Goal: Use online tool/utility: Utilize a website feature to perform a specific function

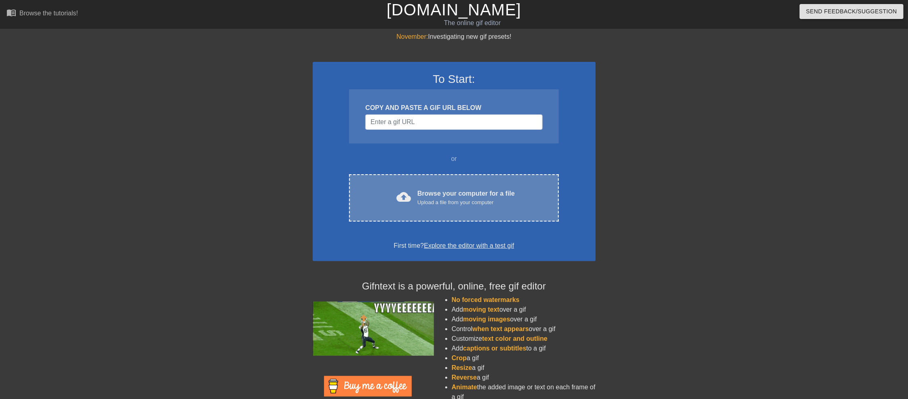
click at [466, 201] on div "Upload a file from your computer" at bounding box center [466, 202] width 97 height 8
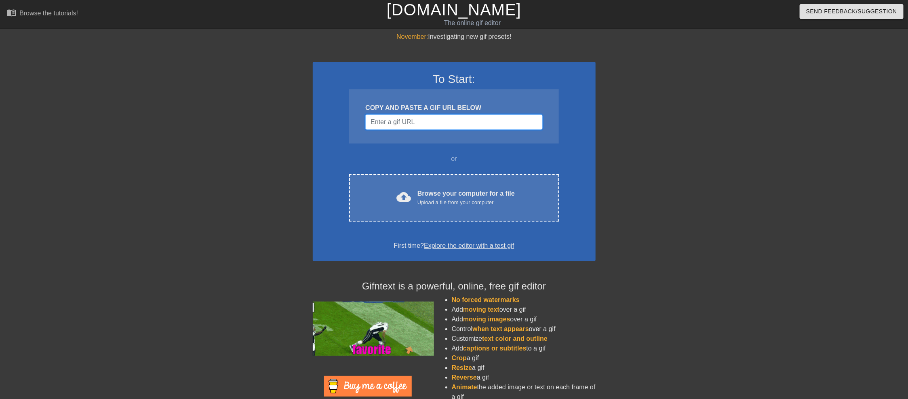
click at [447, 120] on input "Username" at bounding box center [453, 121] width 177 height 15
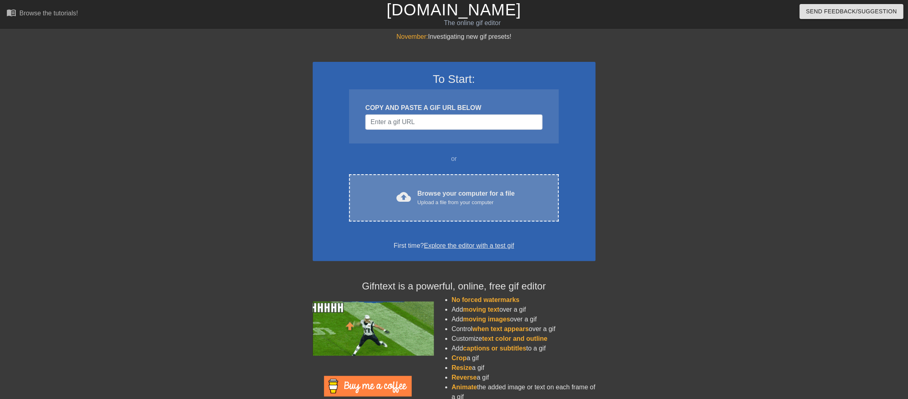
click at [419, 194] on div "Browse your computer for a file Upload a file from your computer" at bounding box center [466, 198] width 97 height 18
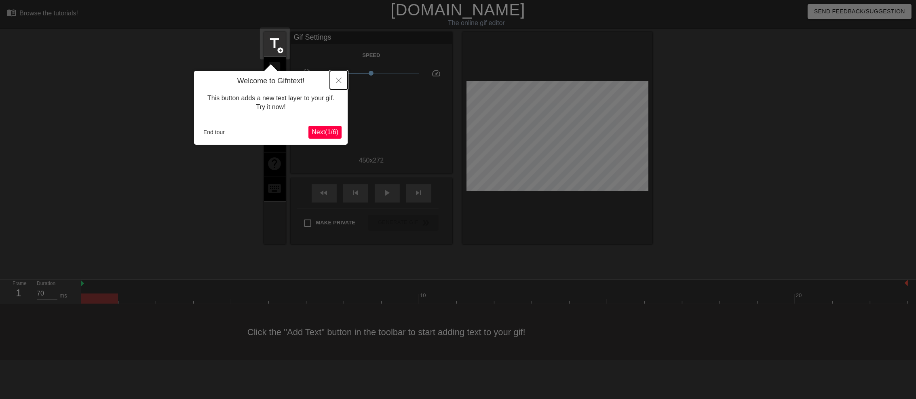
click at [340, 78] on icon "Close" at bounding box center [339, 81] width 6 height 6
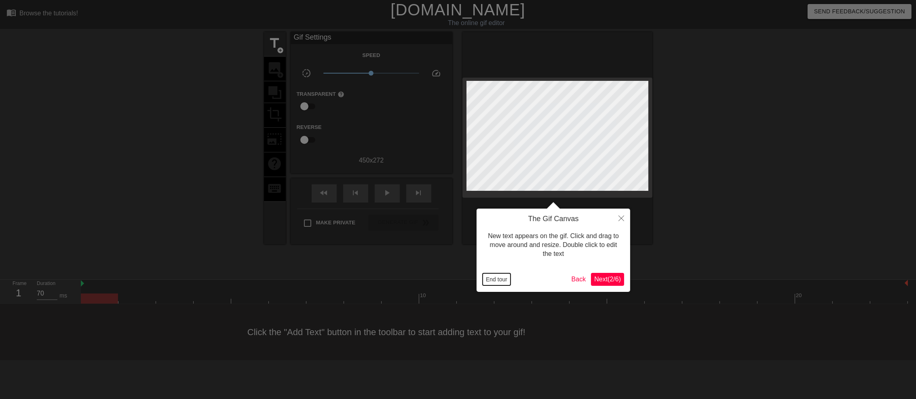
click at [500, 278] on button "End tour" at bounding box center [497, 279] width 28 height 12
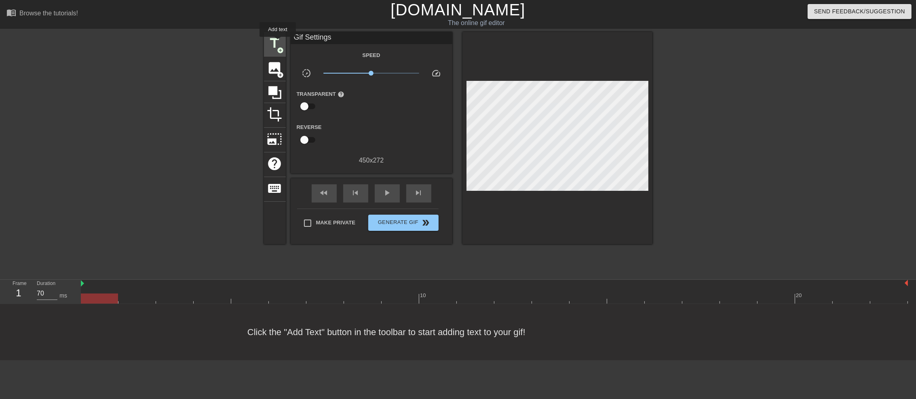
click at [278, 42] on span "title" at bounding box center [274, 43] width 15 height 15
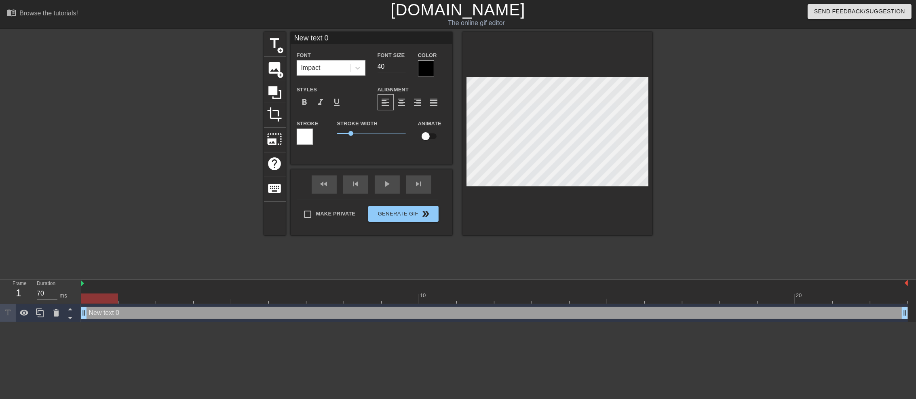
scroll to position [1, 2]
type input "P"
type textarea "P"
type input "Pi"
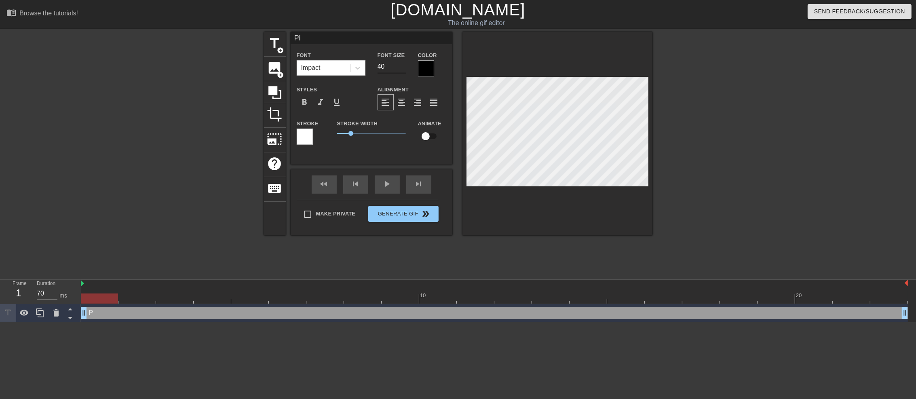
type textarea "Pi"
type input "Pie"
type textarea "Pie"
type input "Pier"
type textarea "Pier"
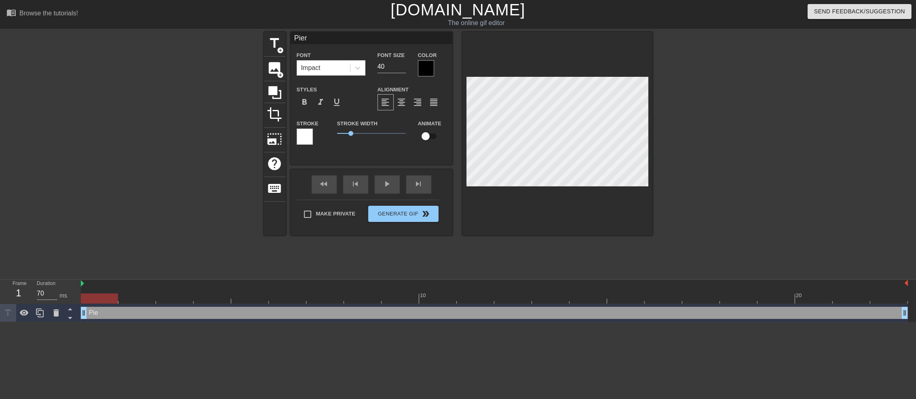
type input "Pierr"
type textarea "Pierr"
type input "[PERSON_NAME]"
type textarea "[PERSON_NAME]"
click at [429, 68] on div at bounding box center [426, 68] width 16 height 16
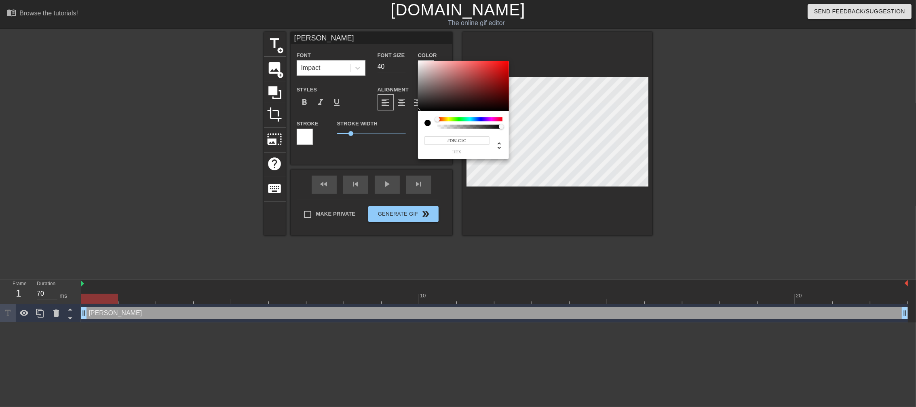
click at [497, 68] on div at bounding box center [463, 86] width 91 height 50
click at [504, 65] on div at bounding box center [463, 86] width 91 height 50
type input "#E91212"
click at [502, 65] on div at bounding box center [501, 65] width 5 height 5
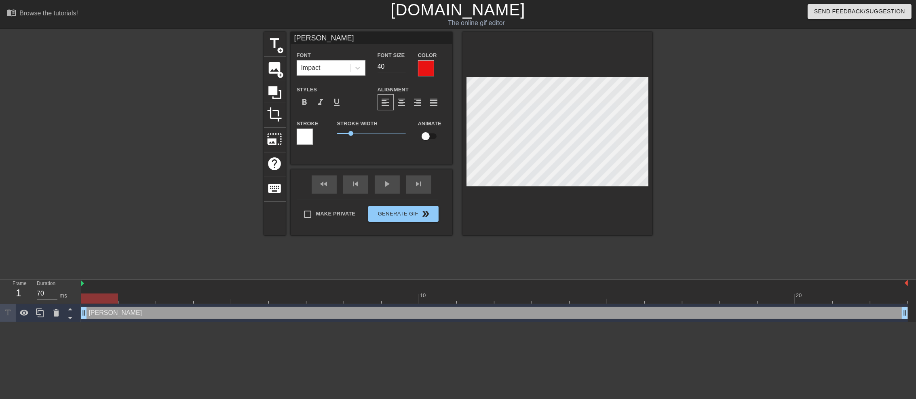
click at [306, 139] on div at bounding box center [305, 137] width 16 height 16
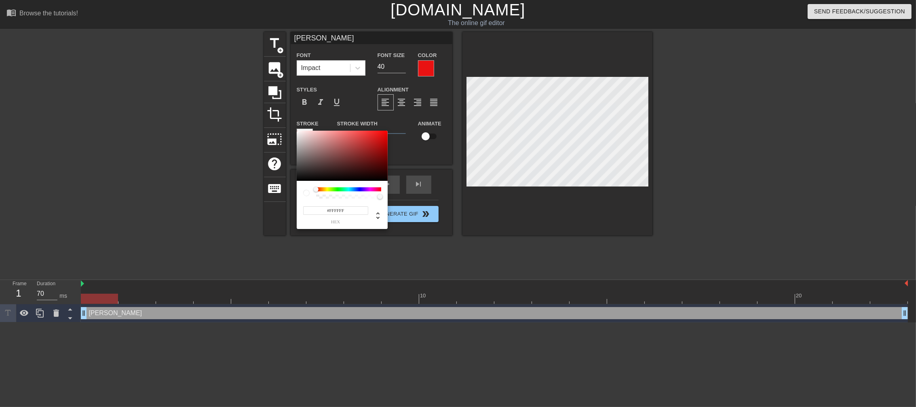
click at [339, 190] on div at bounding box center [348, 189] width 65 height 4
click at [339, 188] on div at bounding box center [348, 189] width 65 height 4
drag, startPoint x: 314, startPoint y: 189, endPoint x: 337, endPoint y: 189, distance: 22.6
click at [337, 189] on div at bounding box center [336, 189] width 5 height 5
click at [382, 153] on div at bounding box center [342, 156] width 91 height 50
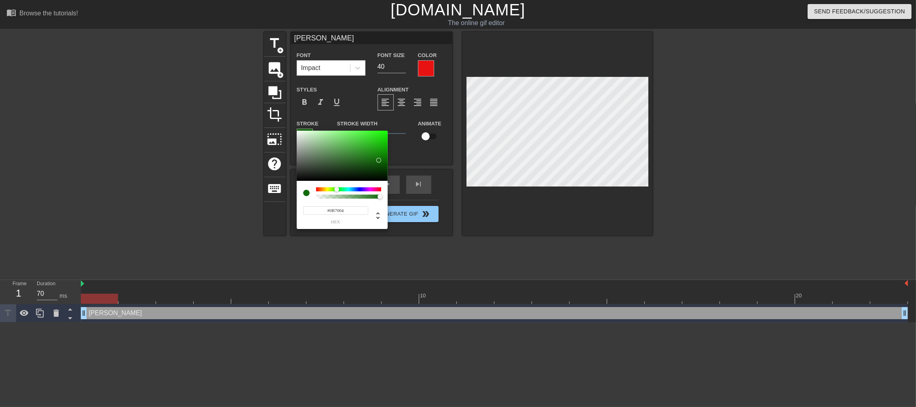
type input "#0A7003"
drag, startPoint x: 383, startPoint y: 151, endPoint x: 385, endPoint y: 159, distance: 8.4
click at [385, 159] on div at bounding box center [385, 158] width 5 height 5
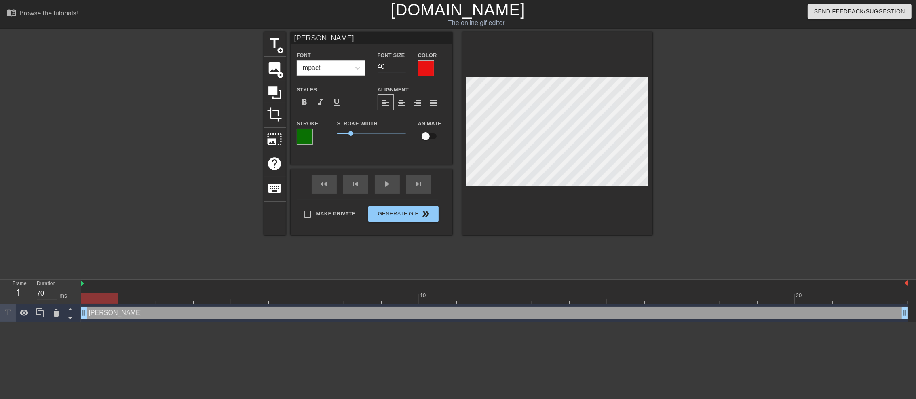
drag, startPoint x: 386, startPoint y: 67, endPoint x: 369, endPoint y: 65, distance: 17.1
click at [369, 65] on div "Font Impact Font Size 40 Color" at bounding box center [372, 63] width 162 height 26
click at [402, 64] on input "31" at bounding box center [392, 66] width 28 height 13
click at [402, 64] on input "32" at bounding box center [392, 66] width 28 height 13
click at [402, 64] on input "33" at bounding box center [392, 66] width 28 height 13
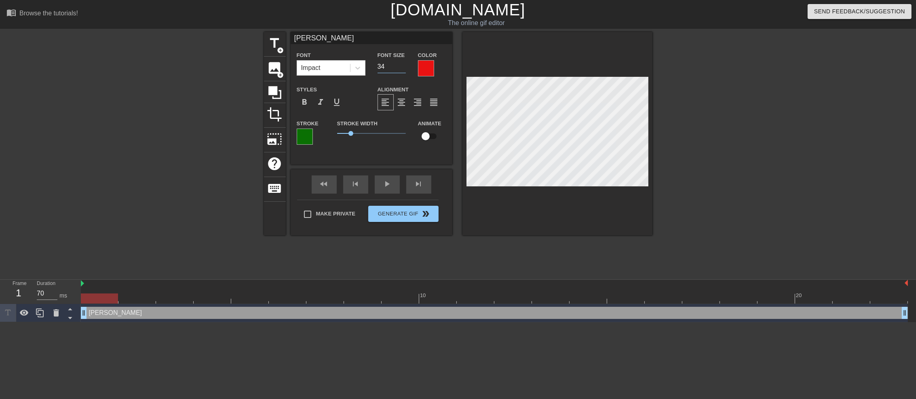
click at [402, 64] on input "34" at bounding box center [392, 66] width 28 height 13
type input "35"
click at [403, 64] on input "35" at bounding box center [392, 66] width 28 height 13
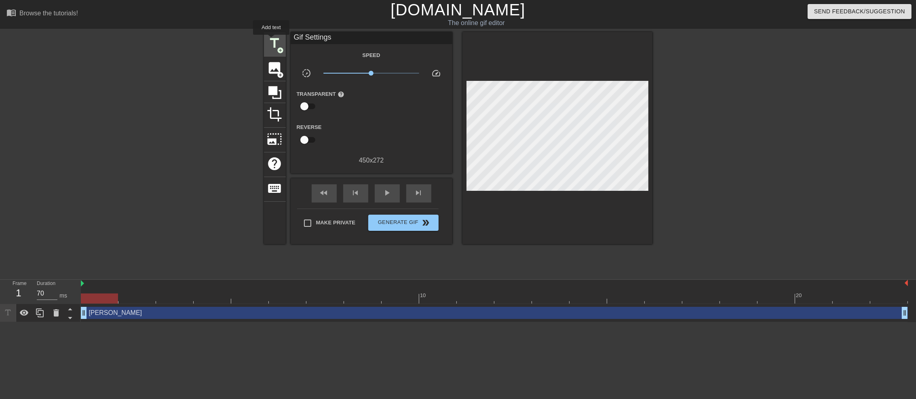
click at [271, 40] on span "title" at bounding box center [274, 43] width 15 height 15
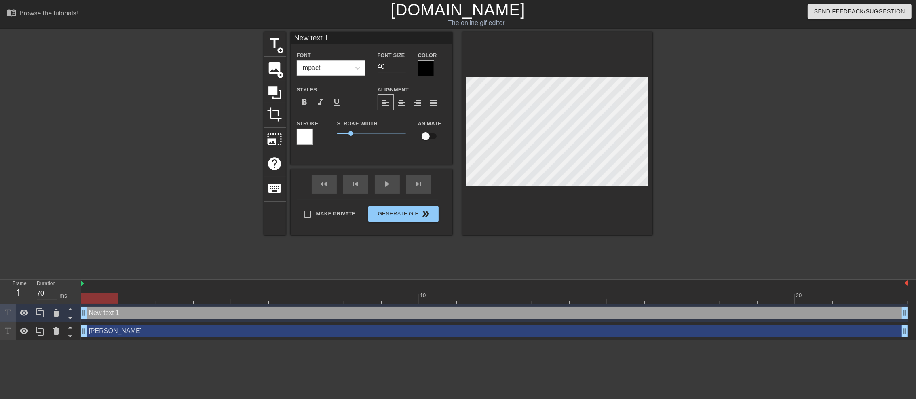
scroll to position [1, 2]
type input "R"
type textarea "R"
type input "Ru"
type textarea "Ru"
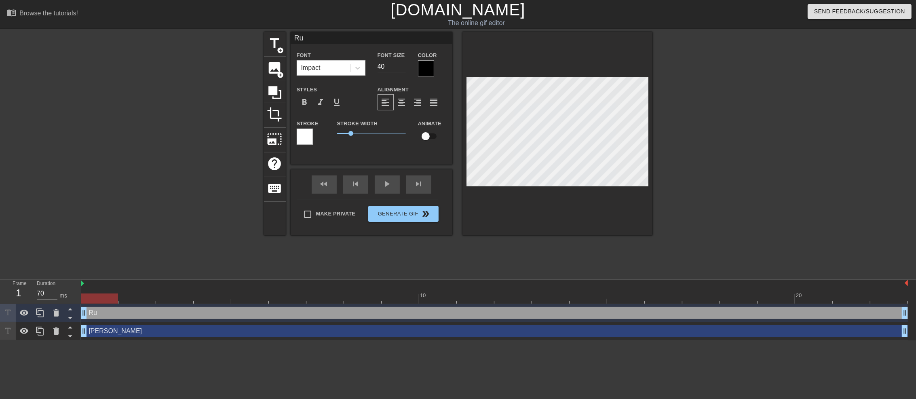
scroll to position [1, 1]
type input "[PERSON_NAME]"
type textarea "[PERSON_NAME]"
type input "Rudo"
type textarea "Rudo"
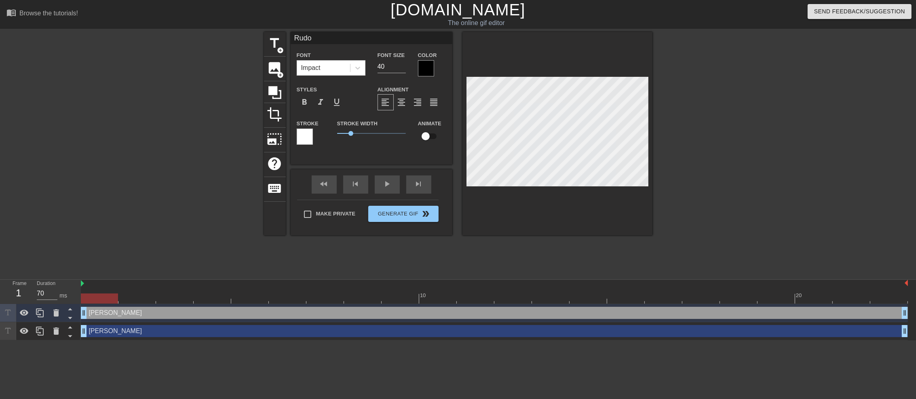
type input "Rudol"
type textarea "Rudol"
type input "Rudolp"
type textarea "Rudolp"
type input "[PERSON_NAME]"
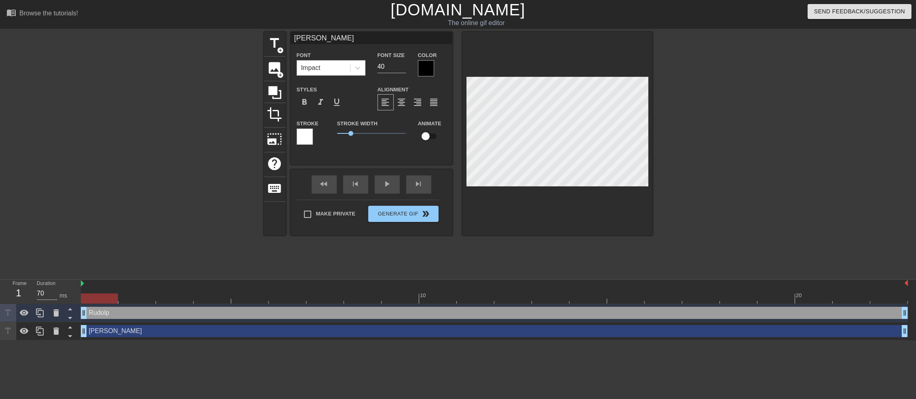
scroll to position [1, 2]
type textarea "[PERSON_NAME]"
paste textarea "the Red-Nosed Reindeer"
type input "[PERSON_NAME] the Red-Nosed Reindeer"
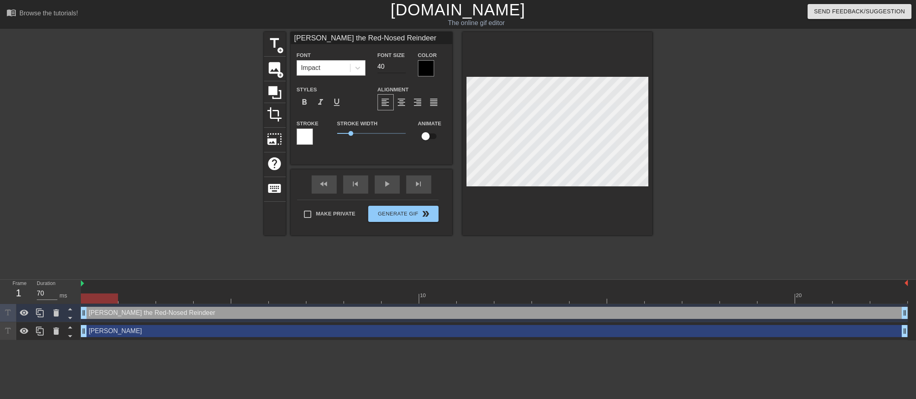
type textarea "[PERSON_NAME] the Red-Nosed Reindeer"
type input "[PERSON_NAME] the Red-Nosed Reindeer"
type input "39"
click at [402, 68] on input "39" at bounding box center [392, 66] width 28 height 13
type input "[PERSON_NAME] the Red-Nosed Reindeer"
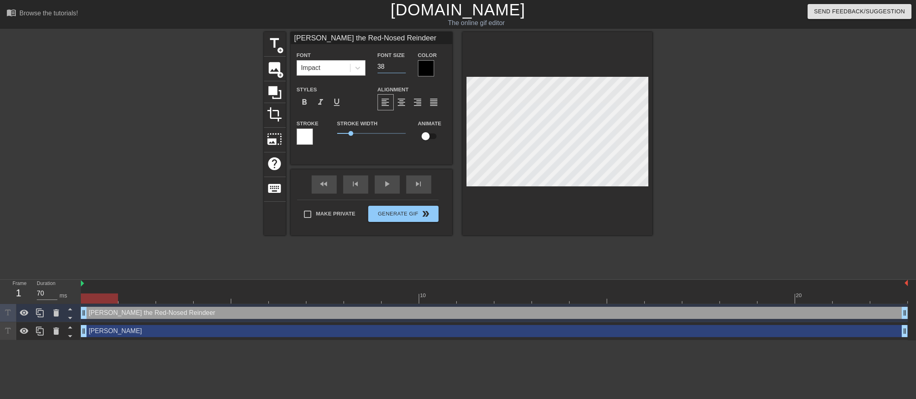
type input "38"
click at [402, 68] on input "38" at bounding box center [392, 66] width 28 height 13
type input "[PERSON_NAME] the Red-Nosed Reindeer"
type input "37"
click at [402, 68] on input "37" at bounding box center [392, 66] width 28 height 13
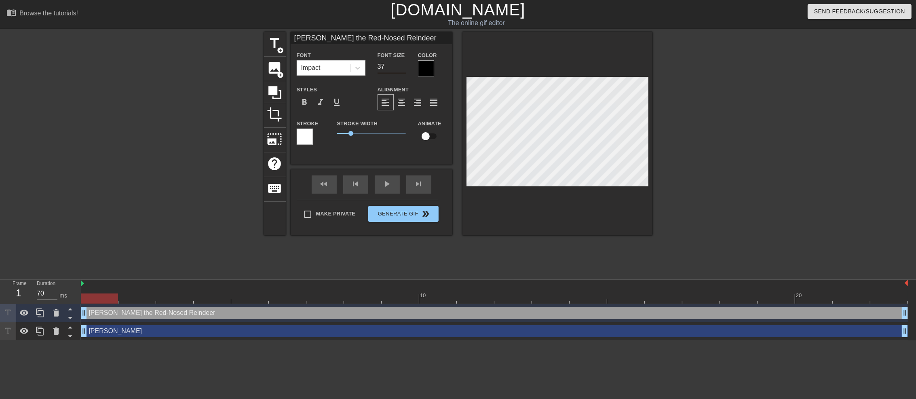
type input "[PERSON_NAME] the Red-Nosed Reindeer"
type input "36"
click at [402, 68] on input "36" at bounding box center [392, 66] width 28 height 13
type input "[PERSON_NAME] the Red-Nosed Reindeer"
type input "35"
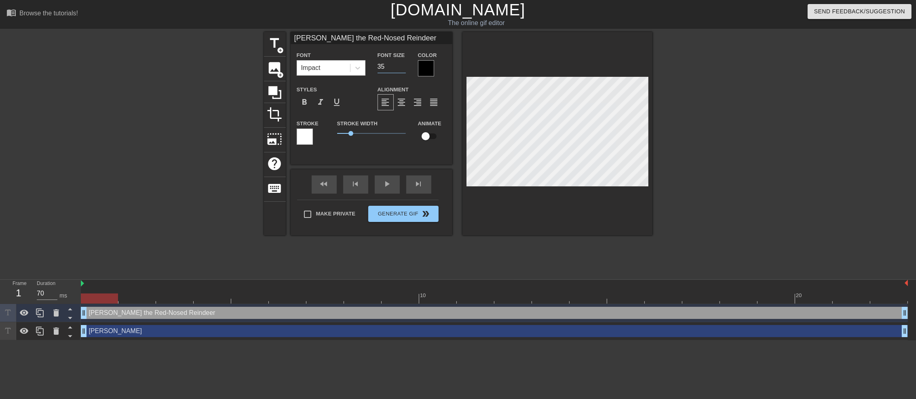
click at [402, 68] on input "35" at bounding box center [392, 66] width 28 height 13
type input "Rudolphthe Red-Nosed Reindeer"
type textarea "Rudolphthe Red-Nosed Reindeer"
type input "Rudolphthe Red-Nosed Reindeer"
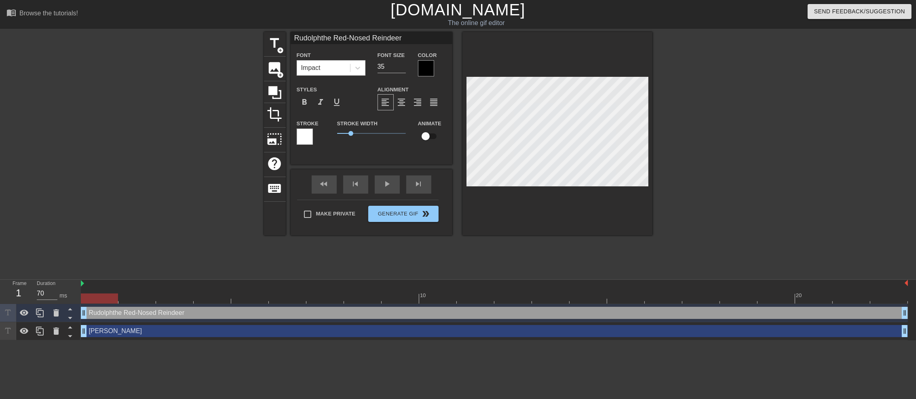
scroll to position [1, 1]
type textarea "[PERSON_NAME] the Red-Nosed Reindeer"
type input "Rudolphthe Red-NosedReindeer"
type textarea "[PERSON_NAME] the Red-NosedReindeer"
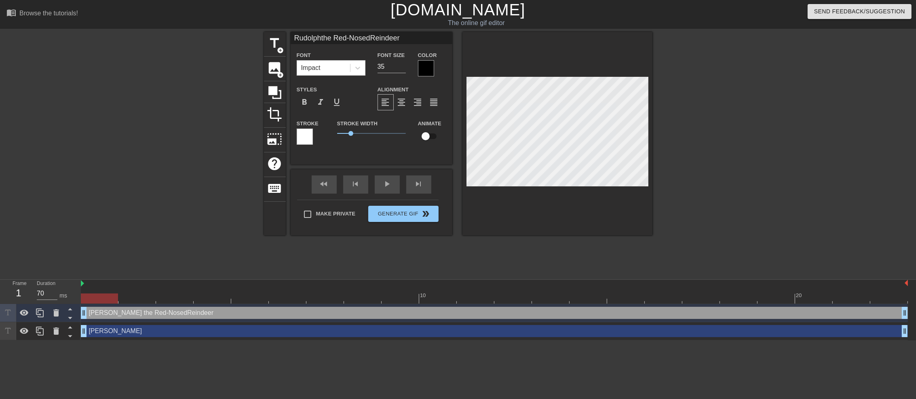
type input "Rudolphthe Red-NosedReindeer"
type textarea "[PERSON_NAME] the Red-Nosed Reindeer"
click at [401, 103] on span "format_align_center" at bounding box center [402, 102] width 10 height 10
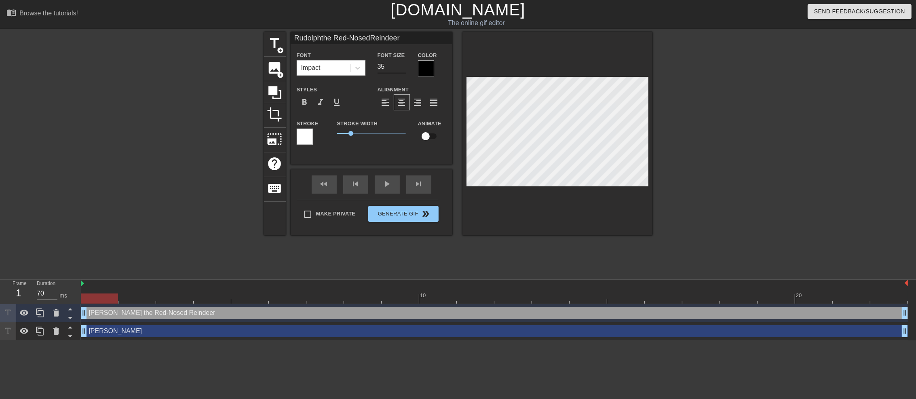
type input "Rudolphthe Red-NosedReindeer"
type textarea "[PERSON_NAME] the Red-Nosed Reindeer"
type input "Rudolphthe Red-NosedReindeer"
type input "34"
click at [401, 69] on input "34" at bounding box center [392, 66] width 28 height 13
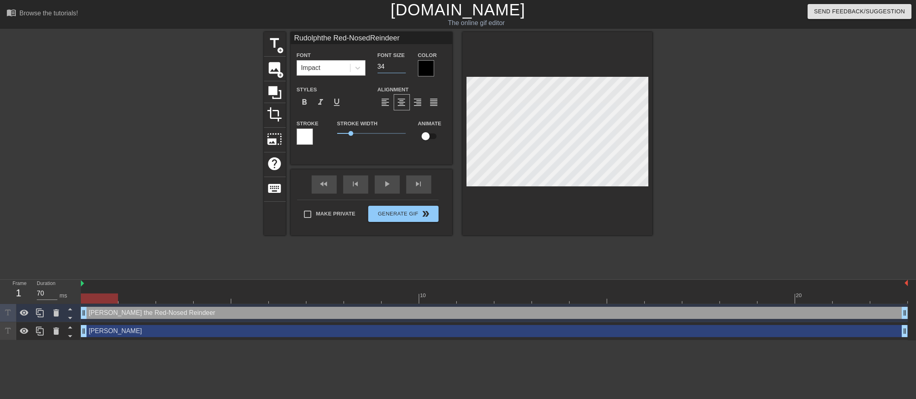
type input "Rudolphthe Red-NosedReindeer"
type input "33"
click at [401, 68] on input "33" at bounding box center [392, 66] width 28 height 13
type input "Rudolphthe Red-NosedReindeer"
type input "34"
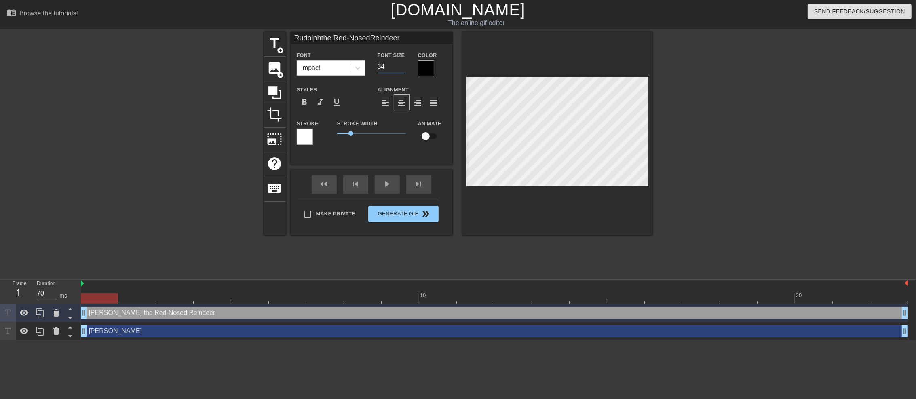
click at [402, 64] on input "34" at bounding box center [392, 66] width 28 height 13
type input "Rudolphthe Red-NosedReindeer"
type textarea "[PERSON_NAME] the Red-Nosed Reindeer"
click at [55, 315] on icon at bounding box center [56, 312] width 6 height 7
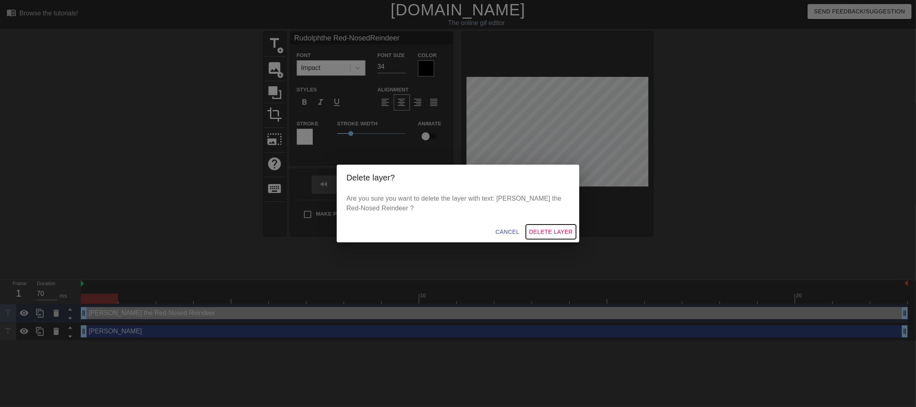
click at [550, 232] on span "Delete Layer" at bounding box center [551, 232] width 44 height 10
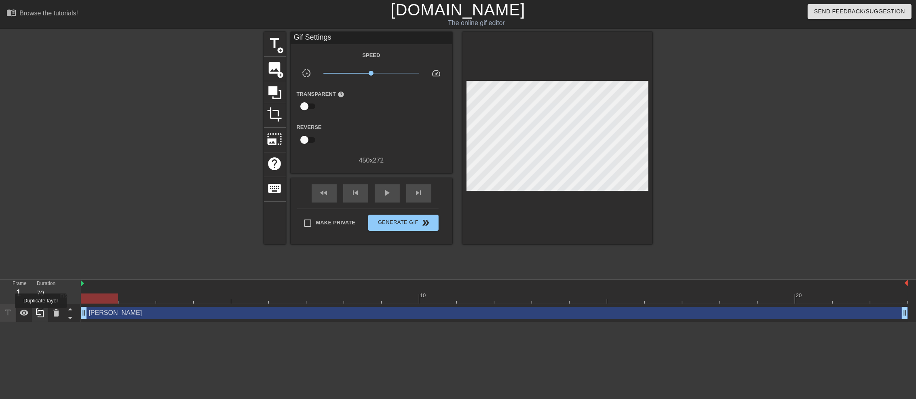
click at [41, 314] on icon at bounding box center [40, 313] width 10 height 10
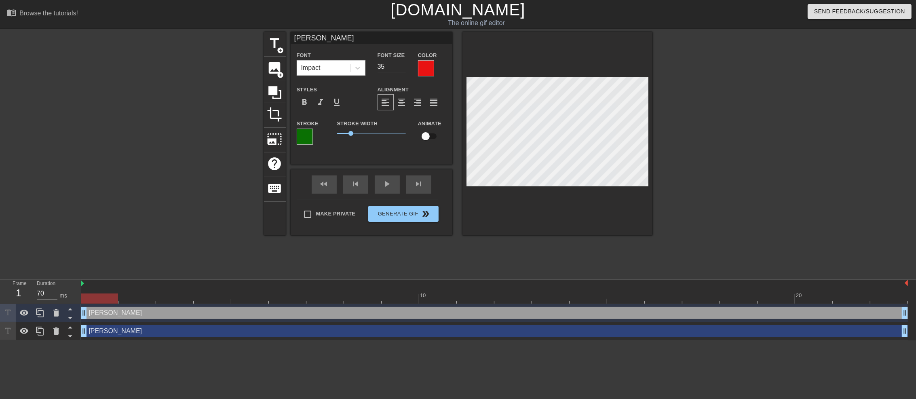
scroll to position [1, 1]
type input "R"
type textarea "R"
type input "Ru"
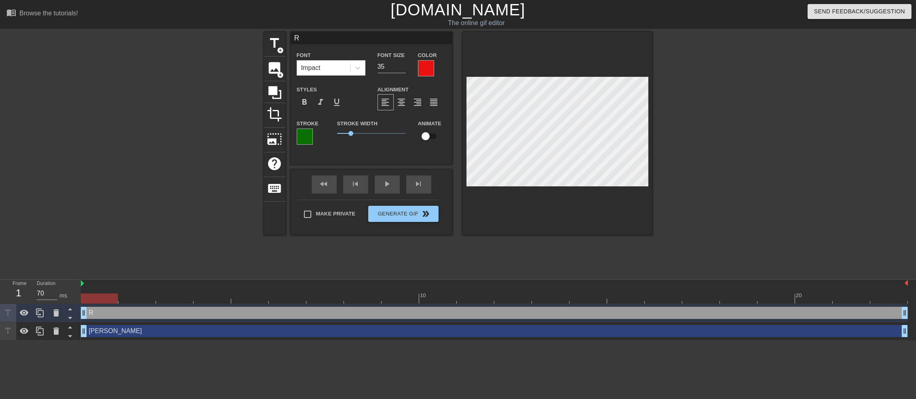
type textarea "Ru"
type input "[PERSON_NAME]"
type textarea "[PERSON_NAME]"
type input "Rudo"
type textarea "Rudo"
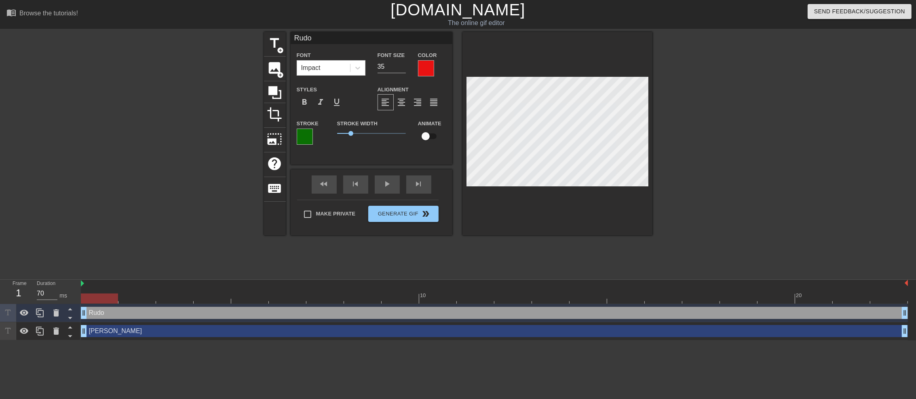
type input "Rudol"
type textarea "Rudol"
type input "Rudolp"
type textarea "Rudolp"
type input "[PERSON_NAME]"
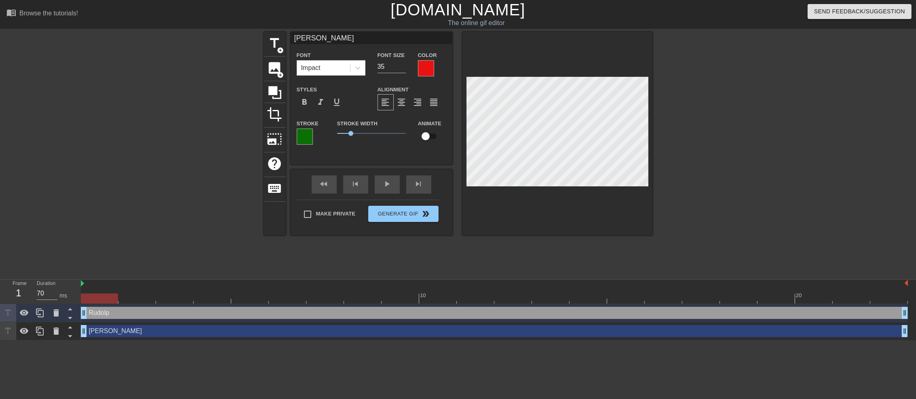
scroll to position [1, 1]
type textarea "[PERSON_NAME]"
type input "[PERSON_NAME]"
type textarea "[PERSON_NAME]"
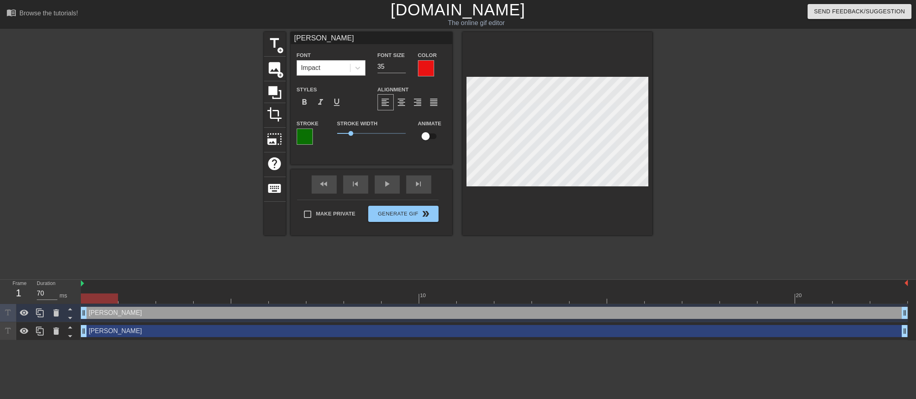
type input "Rudolphr"
type textarea "[PERSON_NAME]"
type input "Rudolphre"
type textarea "[PERSON_NAME] re"
type input "Rudolphred"
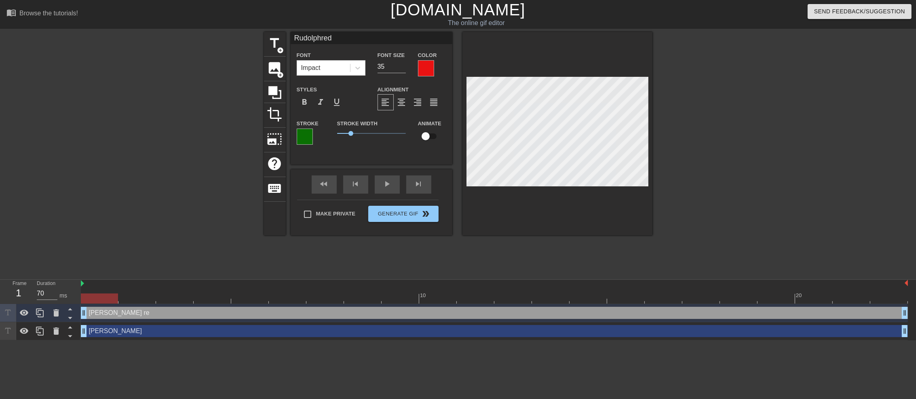
type textarea "[PERSON_NAME] red"
type input "Rudolphred-"
type textarea "[PERSON_NAME] red-"
type input "Rudolphred-n"
type textarea "[PERSON_NAME] red-n"
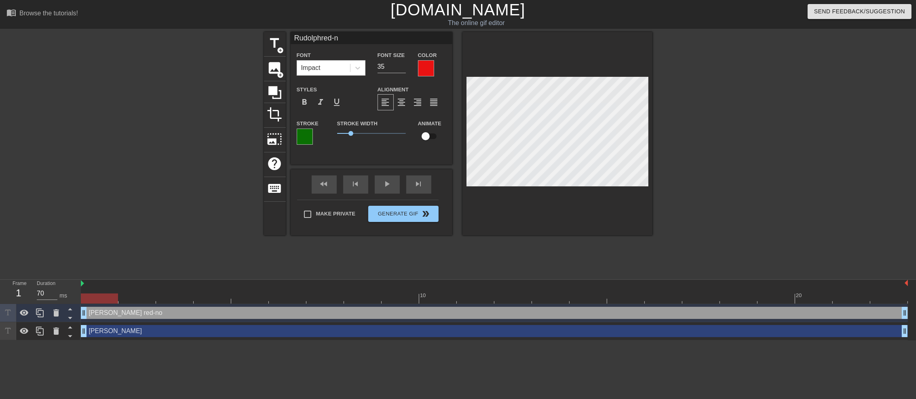
type input "Rudolphred-no"
type textarea "[PERSON_NAME] red-no"
type input "Rudolphred-nos"
type textarea "[PERSON_NAME] red-nos"
type input "Rudolphred-nose"
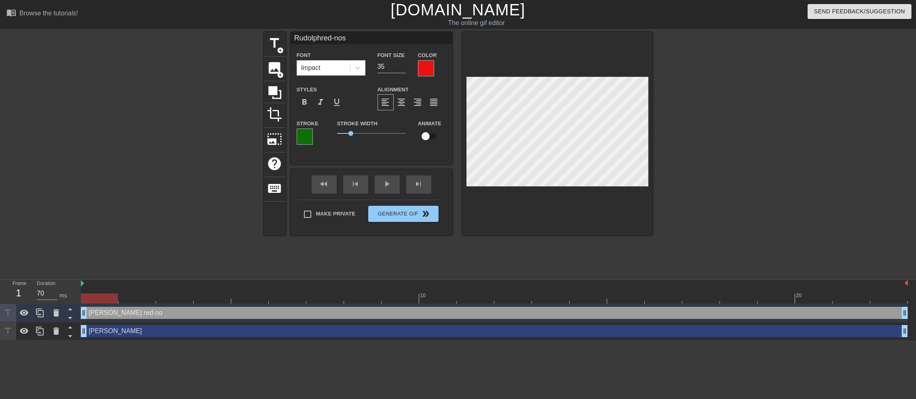
type textarea "[PERSON_NAME] red-nose"
type input "Rudolphred-nose"
type textarea "[PERSON_NAME] red-nose"
type input "Rudolphred-nose r"
type textarea "[PERSON_NAME] red-nose r"
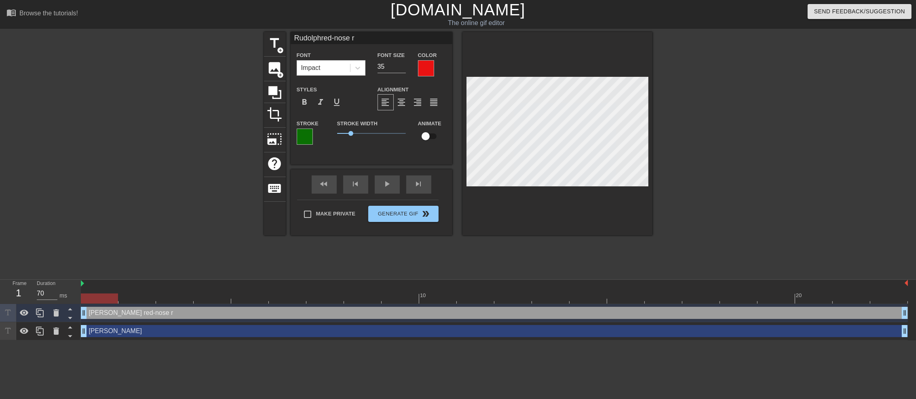
type input "Rudolphred-nose re"
type textarea "[PERSON_NAME] red-nose re"
type input "Rudolphred-nose rei"
type textarea "[PERSON_NAME] red-nose rei"
type input "Rudolphred-nose rein"
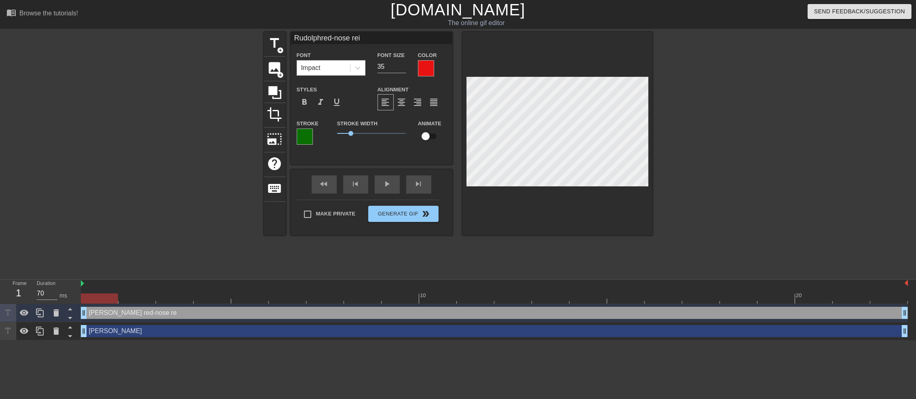
type textarea "[PERSON_NAME] red-nose rein"
type input "Rudolphred-nose reind"
type textarea "[PERSON_NAME] red-nose reind"
type input "Rudolphred-nose reinde"
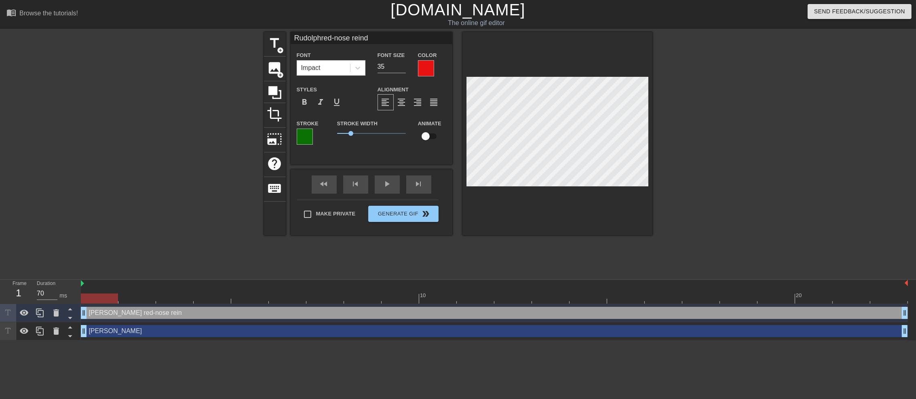
type textarea "[PERSON_NAME] red-nose reinde"
type input "Rudolphred-nose reinder"
type textarea "[PERSON_NAME] red-nose reinder"
type input "Rudolphred-nose reindeer"
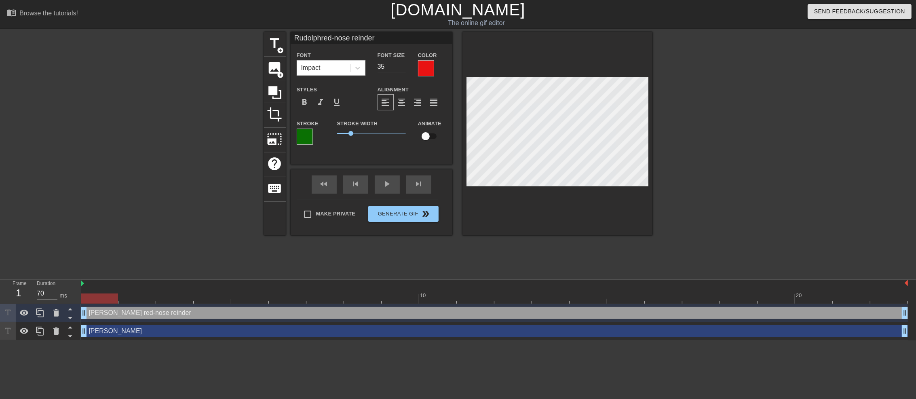
type textarea "[PERSON_NAME] red-nose reindeer"
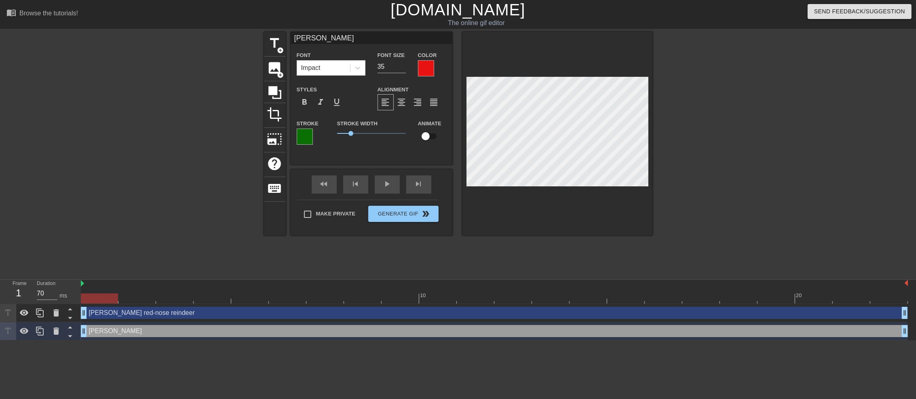
scroll to position [1, 1]
type input "[PERSON_NAME]"
type textarea "[PERSON_NAME]"
type input "PierreG"
type textarea "[PERSON_NAME]"
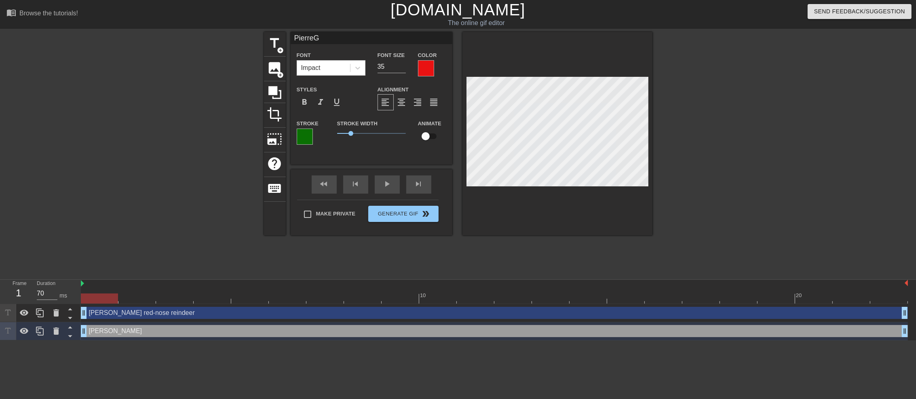
type input "PierreGl"
type textarea "[PERSON_NAME]"
type input "PierreGla"
type textarea "[PERSON_NAME]"
type input "PierreGlan"
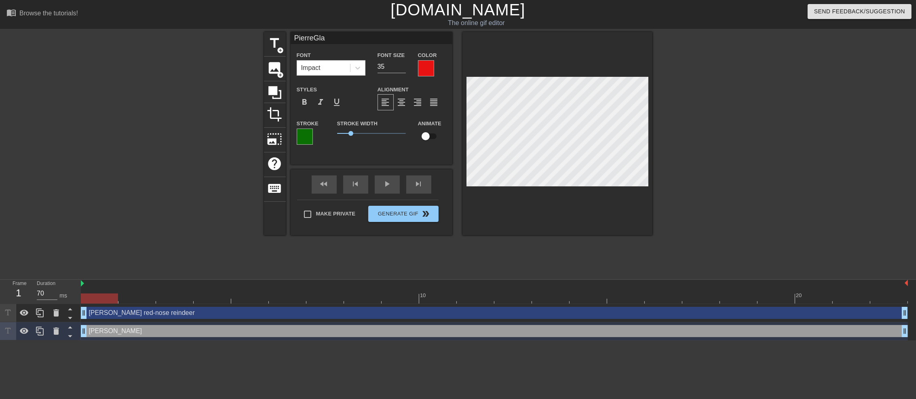
type textarea "[PERSON_NAME]"
type input "PierreGlanc"
type textarea "[PERSON_NAME]"
type input "PierreGlance"
type textarea "[PERSON_NAME]"
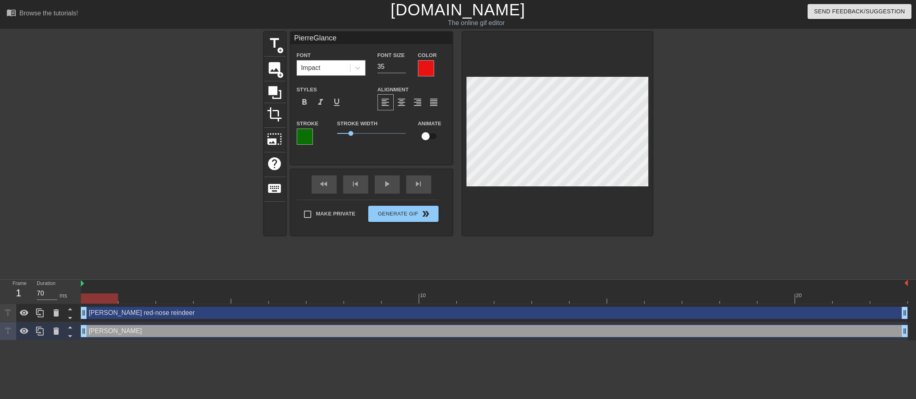
type input "PierreGlance"
type textarea "[PERSON_NAME]"
type input "PierreGlance b"
type textarea "[PERSON_NAME] b"
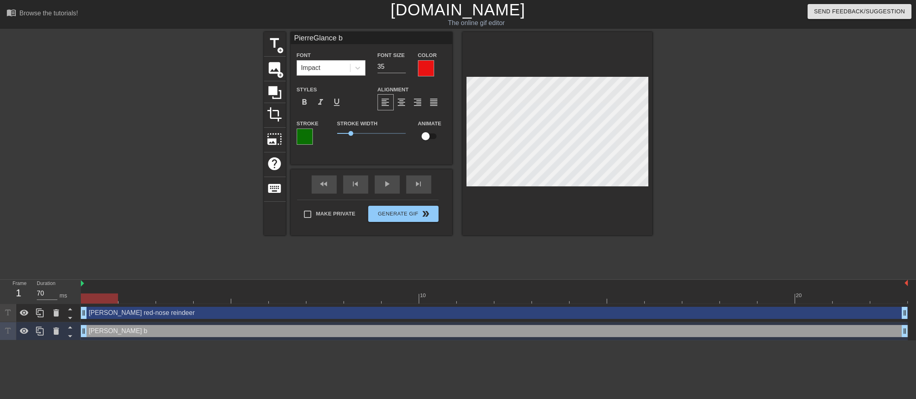
type input "PierreGlance bl"
type textarea "[PERSON_NAME] bl"
type input "PierreGlance blo"
type textarea "[PERSON_NAME] blo"
type input "PierreGlance bloo"
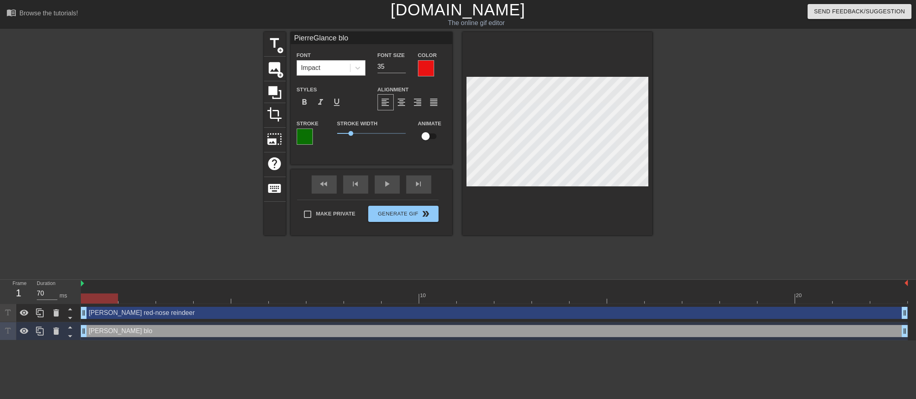
type textarea "[PERSON_NAME] bloo"
type input "PierreGlance blood"
type textarea "[PERSON_NAME] blood"
type input "PierreGlance bloody"
type textarea "[PERSON_NAME] bloody"
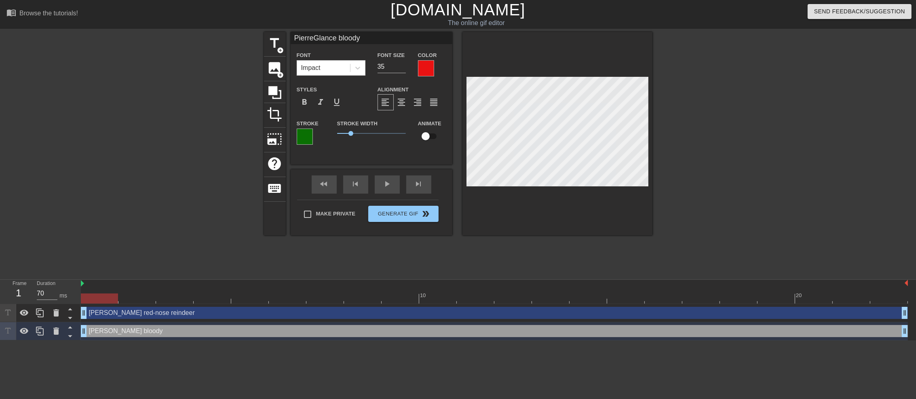
scroll to position [1, 2]
type input "PierreGlance bloody"
type textarea "[PERSON_NAME] bloody"
type input "PierreGlance bloody n"
type textarea "[PERSON_NAME] bloody n"
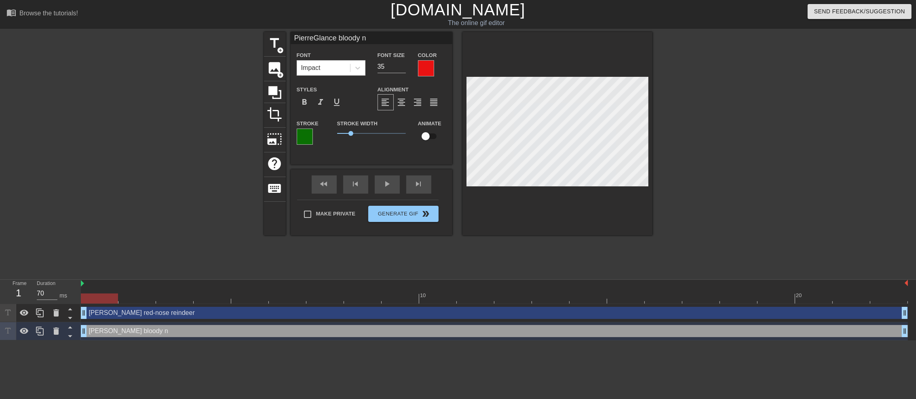
type input "PierreGlance bloody"
type textarea "[PERSON_NAME] bloody"
type input "PierreGlance bloody"
type textarea "[PERSON_NAME] bloody"
type input "PierreGlance bloody-"
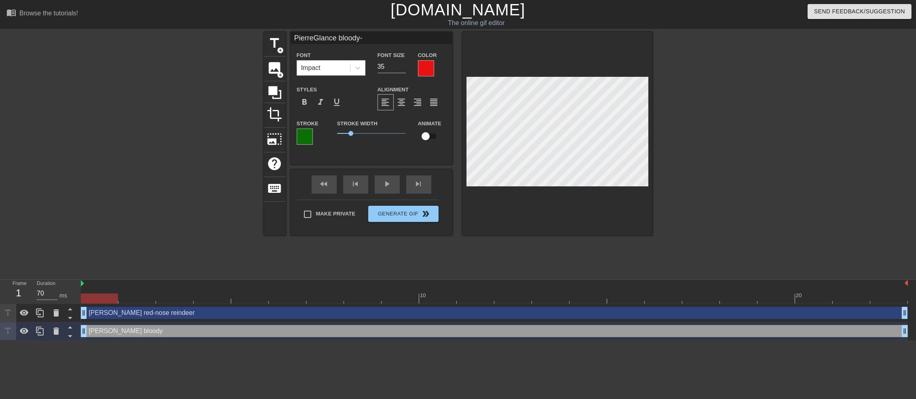
type textarea "[PERSON_NAME] bloody-"
type input "PierreGlance bloody-n"
type textarea "[PERSON_NAME] bloody-n"
type input "PierreGlance bloody-no"
type textarea "[PERSON_NAME] bloody-no"
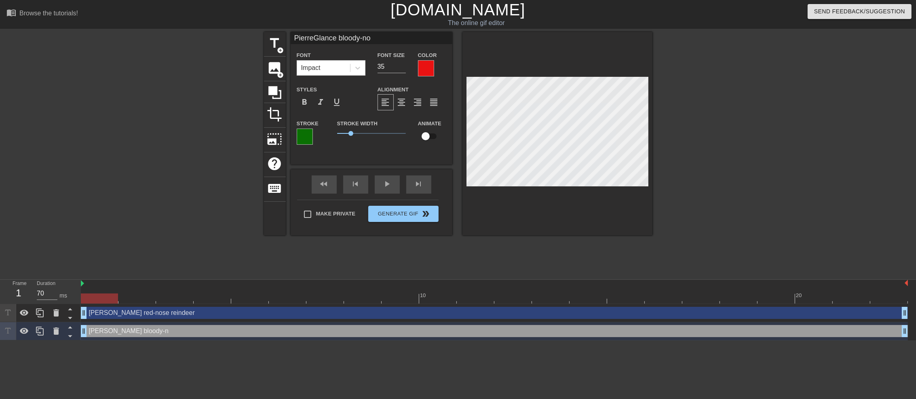
type input "PierreGlance bloody-nos"
type textarea "[PERSON_NAME] bloody-nos"
type input "PierreGlance bloody-nose"
type textarea "[PERSON_NAME] bloody-nose"
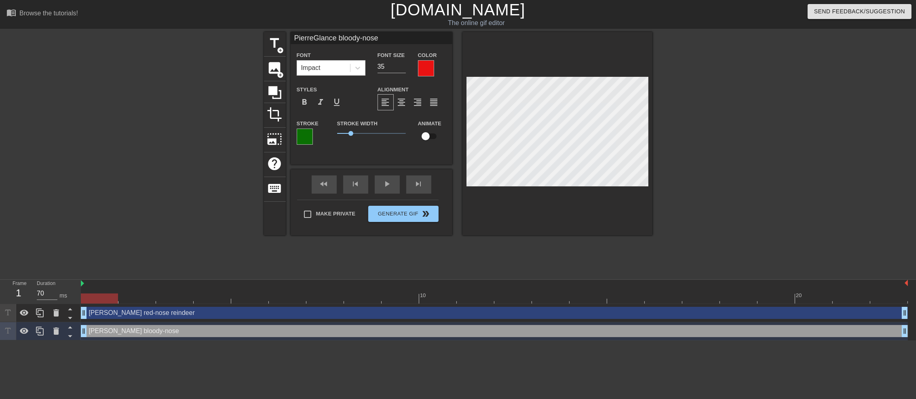
type input "PierreGlance bloody-nose"
type textarea "[PERSON_NAME] bloody-nose"
type input "PierreGlance bloody-nose c"
type textarea "[PERSON_NAME] bloody-nose c"
type input "PierreGlance bloody-nose ch"
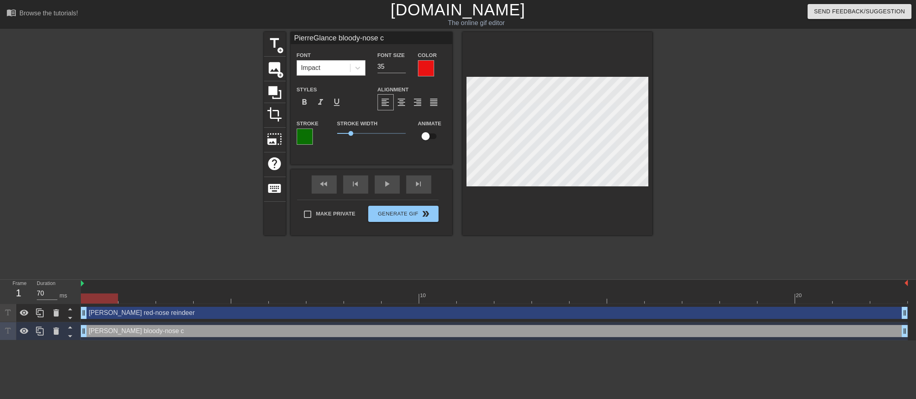
type textarea "[PERSON_NAME] bloody-nose ch"
type input "PierreGlance bloody-nose cha"
type textarea "[PERSON_NAME] bloody-nose cha"
type input "PierreGlance bloody-nose char"
type textarea "[PERSON_NAME] bloody-nose char"
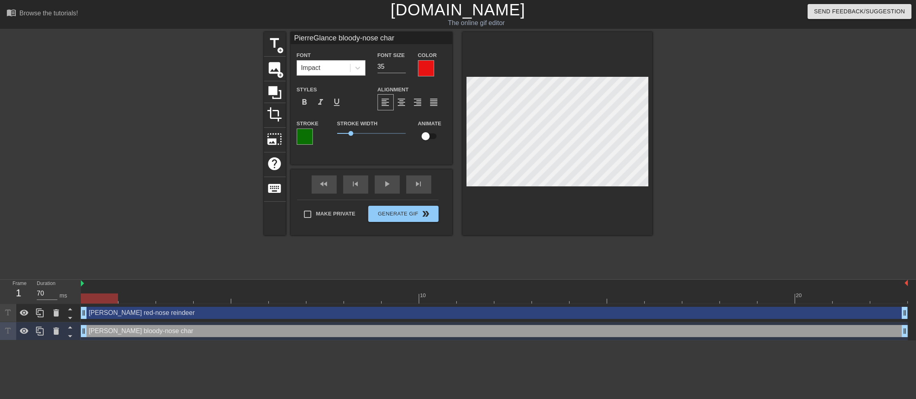
type input "PierreGlance bloody-nose charg"
type textarea "[PERSON_NAME] bloody-nose chargé"
type input "PierreGlance bloody-nose chargé"
type textarea "[PERSON_NAME] bloody-nose chargé"
type input "PierreGlance bloody-nose chargé d"
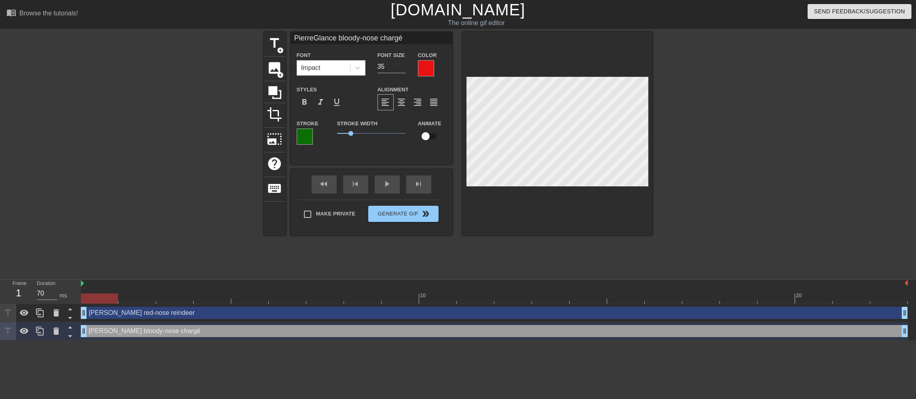
type textarea "[PERSON_NAME] bloody-nose chargé d"
type input "PierreGlance bloody-nose chargé d'"
type textarea "[PERSON_NAME] bloody-nose chargé d'"
type input "PierreGlance bloody-nose chargé d'é"
type textarea "[PERSON_NAME] bloody-nose chargé d'é"
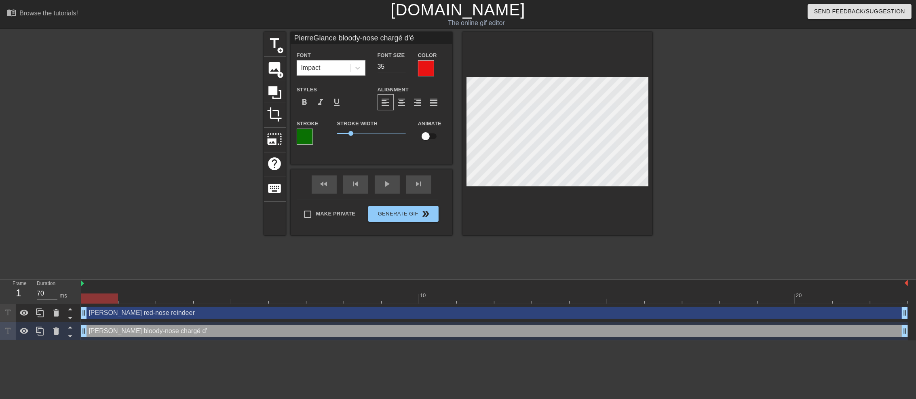
type input "PierreGlance bloody-nose chargé d'ét"
type textarea "[PERSON_NAME] bloody-nose chargé d'ét"
type input "PierreGlance bloody-nose chargé d'étu"
type textarea "[PERSON_NAME] bloody-nose chargé d'étu"
type input "PierreGlance bloody-nose chargé d'étud"
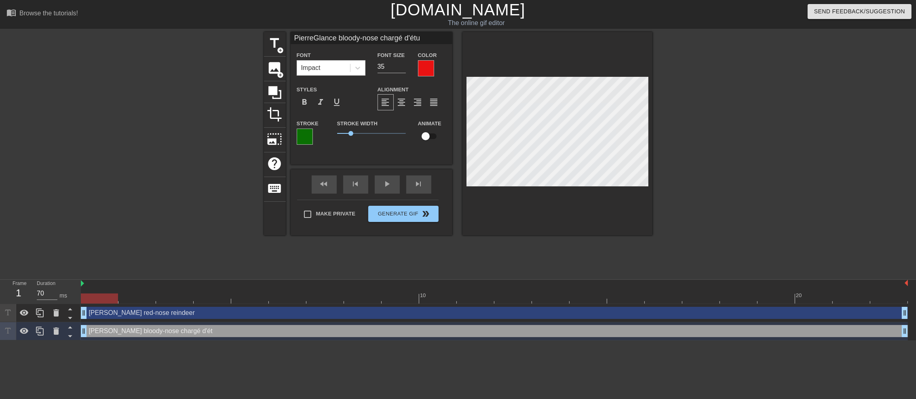
type textarea "[PERSON_NAME] bloody-nose chargé d'étud"
type input "PierreGlance bloody-nose chargé d'étude"
type textarea "[PERSON_NAME] bloody-nose chargé d'étude"
type input "PierreGlance bloody-nose chargé d'études"
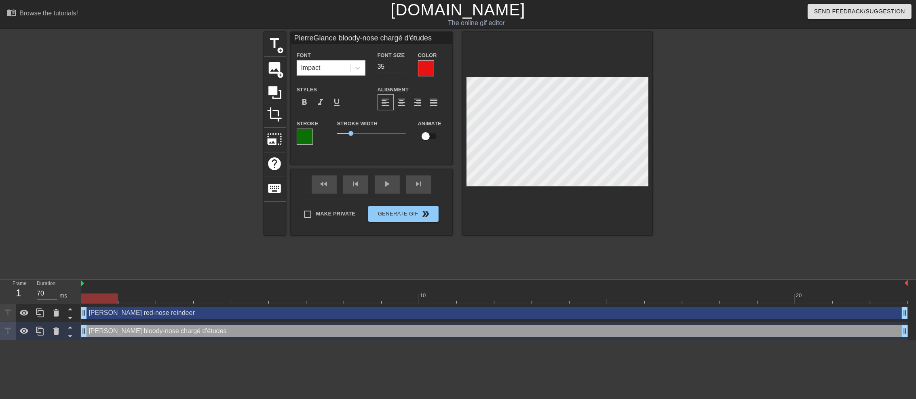
type textarea "[PERSON_NAME] bloody-nose chargé d'études"
type input "PierreGlance bloody-nose chargé d'études"
type input "34"
click at [401, 68] on input "34" at bounding box center [392, 66] width 28 height 13
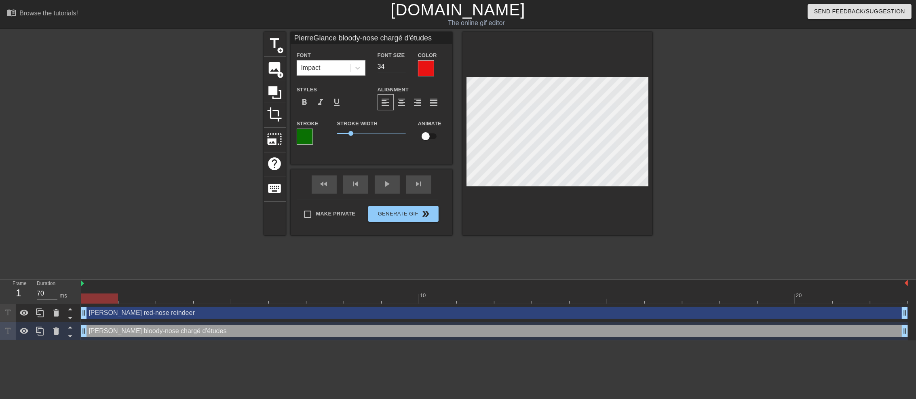
type input "PierreGlance bloody-nose chargé d'études"
type input "33"
click at [401, 68] on input "33" at bounding box center [392, 66] width 28 height 13
type input "PierreGlance bloody-nose chargé d'études"
type input "32"
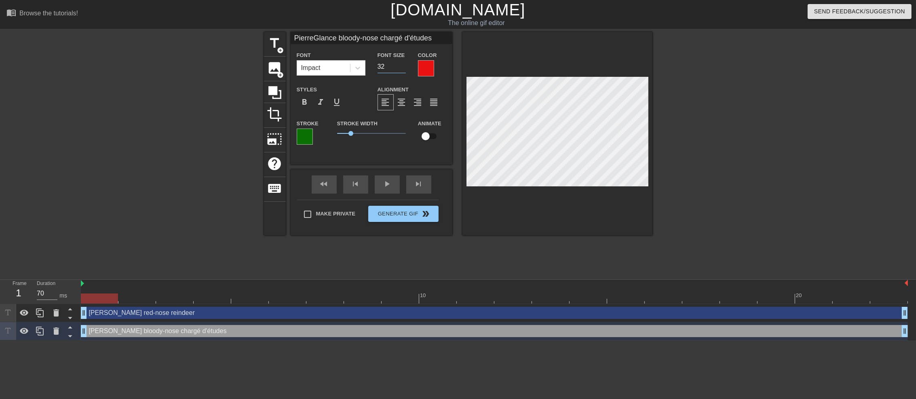
click at [401, 68] on input "32" at bounding box center [392, 66] width 28 height 13
type input "PierreGlance bloody-nose chargé d'études"
type input "31"
click at [401, 68] on input "31" at bounding box center [392, 66] width 28 height 13
type input "PierreGlance bloody-nose chargé d'études"
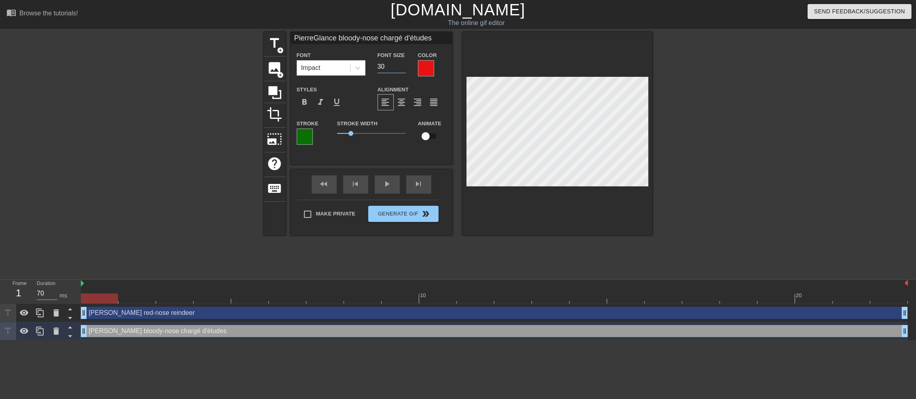
type input "30"
click at [401, 68] on input "30" at bounding box center [392, 66] width 28 height 13
type input "PierreGlance bloody-nose chargé d'études"
type input "29"
click at [401, 68] on input "29" at bounding box center [392, 66] width 28 height 13
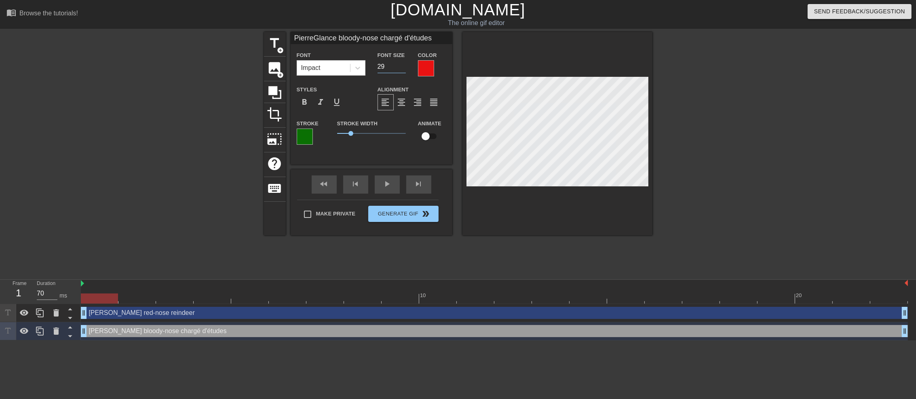
type input "PierreGlance bloody-nose chargé d'études"
type input "28"
click at [401, 68] on input "28" at bounding box center [392, 66] width 28 height 13
type input "PierreGlance bloody-nose chargé d'études"
click at [401, 68] on input "27" at bounding box center [392, 66] width 28 height 13
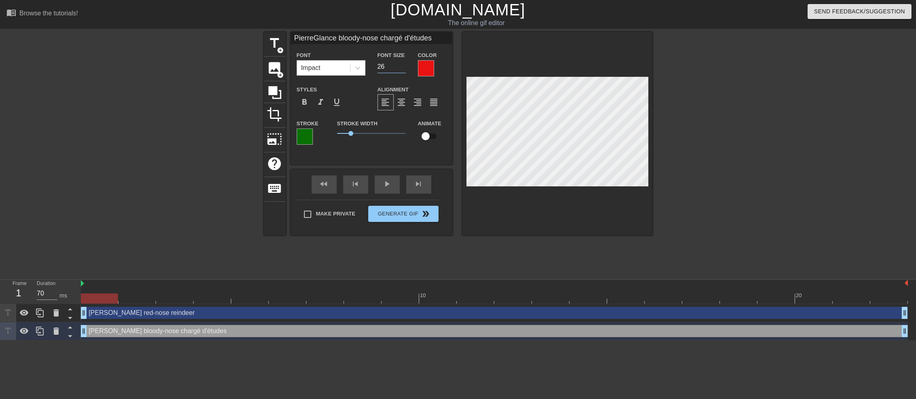
click at [401, 68] on input "26" at bounding box center [392, 66] width 28 height 13
click at [401, 68] on input "25" at bounding box center [392, 66] width 28 height 13
click at [401, 68] on input "24" at bounding box center [392, 66] width 28 height 13
click at [401, 68] on input "23" at bounding box center [392, 66] width 28 height 13
click at [401, 68] on input "22" at bounding box center [392, 66] width 28 height 13
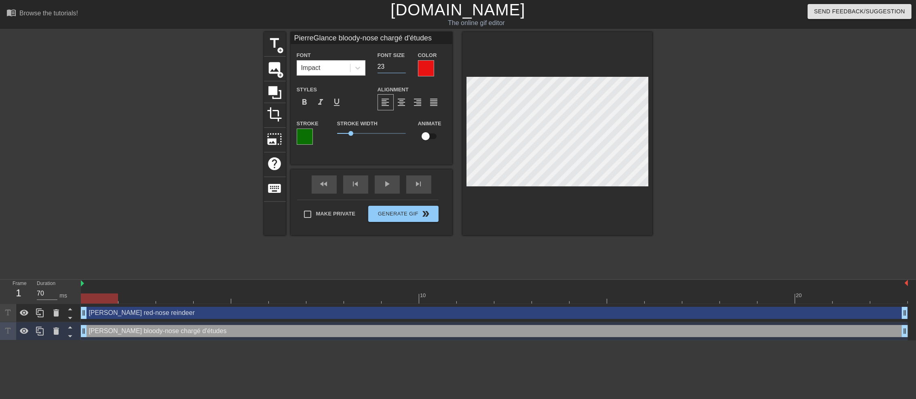
click at [402, 65] on input "23" at bounding box center [392, 66] width 28 height 13
click at [402, 65] on input "24" at bounding box center [392, 66] width 28 height 13
click at [402, 65] on input "25" at bounding box center [392, 66] width 28 height 13
click at [402, 65] on input "26" at bounding box center [392, 66] width 28 height 13
click at [402, 65] on input "27" at bounding box center [392, 66] width 28 height 13
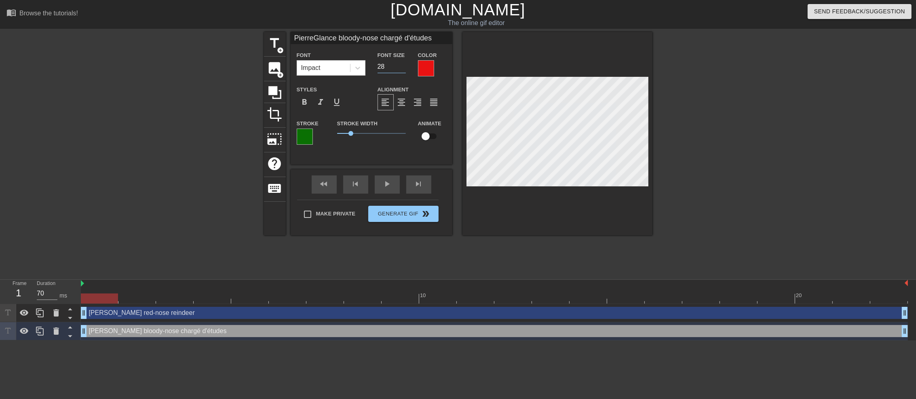
click at [402, 65] on input "28" at bounding box center [392, 66] width 28 height 13
click at [402, 65] on input "29" at bounding box center [392, 66] width 28 height 13
click at [402, 65] on input "30" at bounding box center [392, 66] width 28 height 13
click at [402, 65] on input "31" at bounding box center [392, 66] width 28 height 13
click at [402, 65] on input "32" at bounding box center [392, 66] width 28 height 13
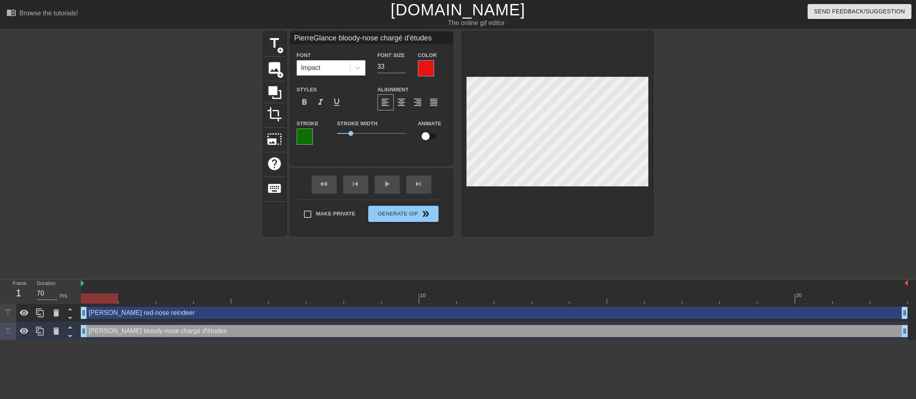
click at [402, 65] on input "33" at bounding box center [392, 66] width 28 height 13
click at [402, 65] on input "34" at bounding box center [392, 66] width 28 height 13
click at [402, 65] on input "35" at bounding box center [392, 66] width 28 height 13
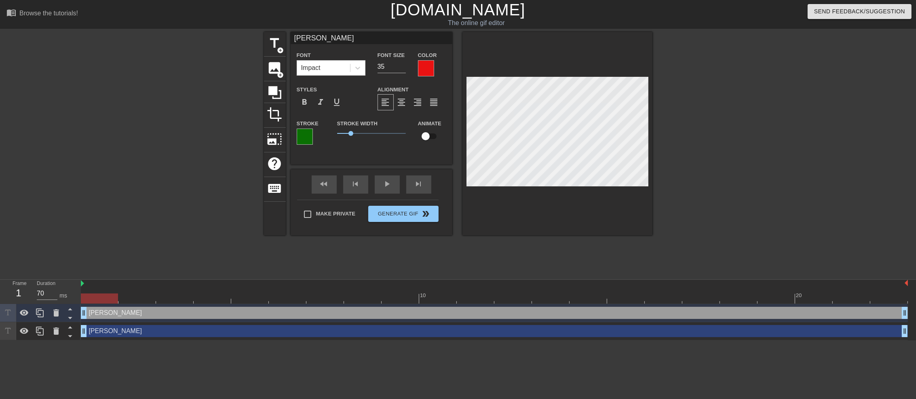
scroll to position [1, 1]
click at [401, 68] on input "34" at bounding box center [392, 66] width 28 height 13
click at [401, 68] on input "33" at bounding box center [392, 66] width 28 height 13
click at [401, 68] on input "32" at bounding box center [392, 66] width 28 height 13
click at [401, 68] on input "31" at bounding box center [392, 66] width 28 height 13
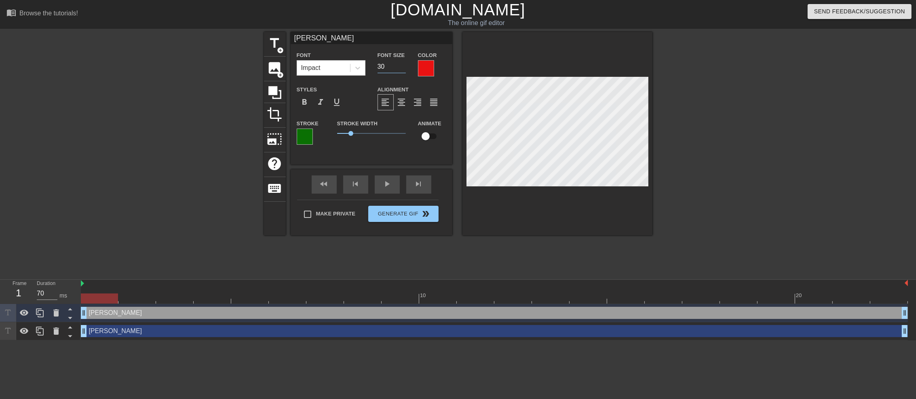
click at [401, 68] on input "30" at bounding box center [392, 66] width 28 height 13
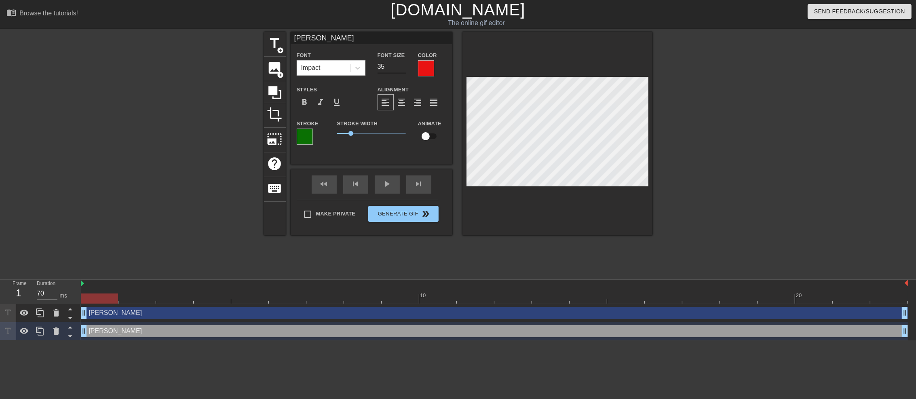
scroll to position [1, 1]
click at [403, 70] on input "34" at bounding box center [392, 66] width 28 height 13
click at [403, 70] on input "33" at bounding box center [392, 66] width 28 height 13
click at [403, 70] on input "32" at bounding box center [392, 66] width 28 height 13
click at [403, 70] on input "31" at bounding box center [392, 66] width 28 height 13
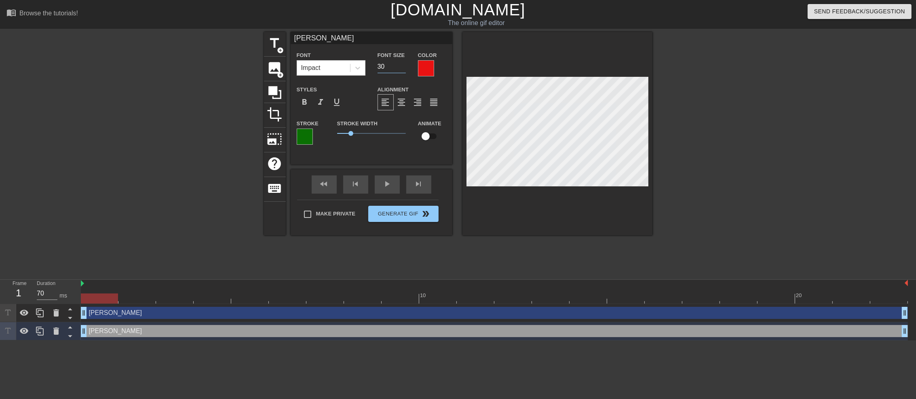
click at [403, 70] on input "30" at bounding box center [392, 66] width 28 height 13
click at [686, 145] on div at bounding box center [722, 153] width 121 height 243
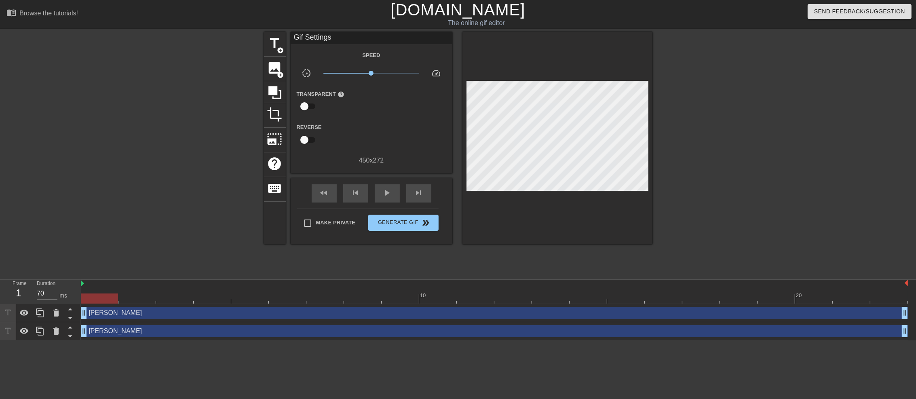
click at [139, 294] on div at bounding box center [494, 298] width 827 height 10
click at [105, 294] on div at bounding box center [494, 298] width 827 height 10
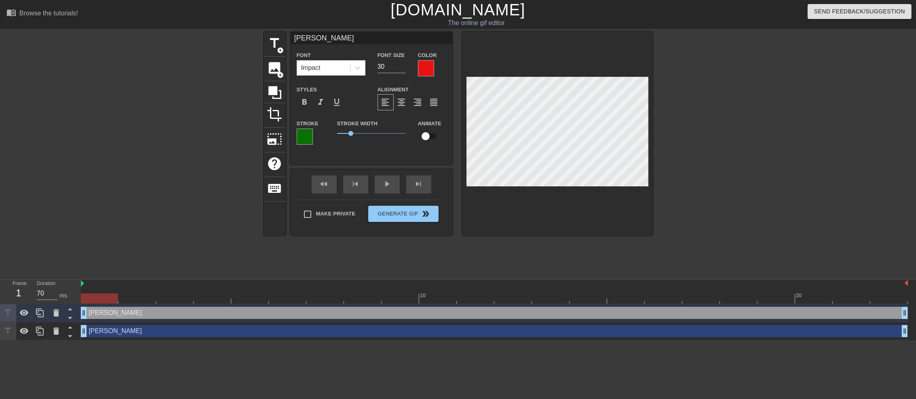
click at [426, 141] on input "checkbox" at bounding box center [426, 136] width 46 height 15
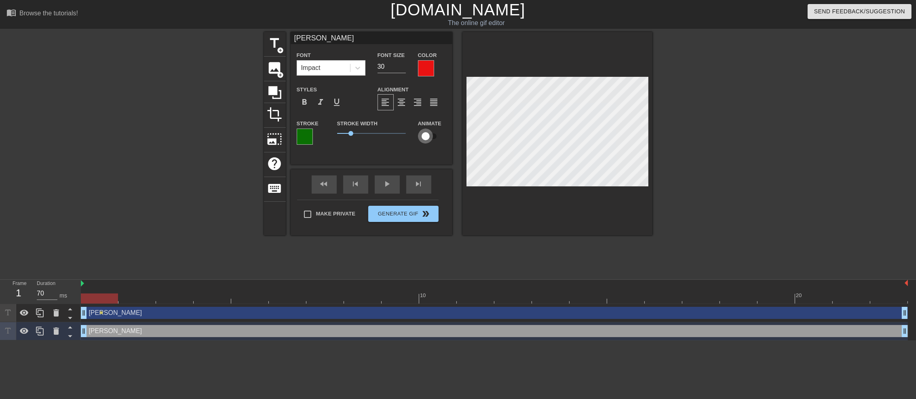
click at [429, 138] on input "checkbox" at bounding box center [426, 136] width 46 height 15
click at [138, 298] on div at bounding box center [494, 298] width 827 height 10
click at [174, 297] on div at bounding box center [494, 298] width 827 height 10
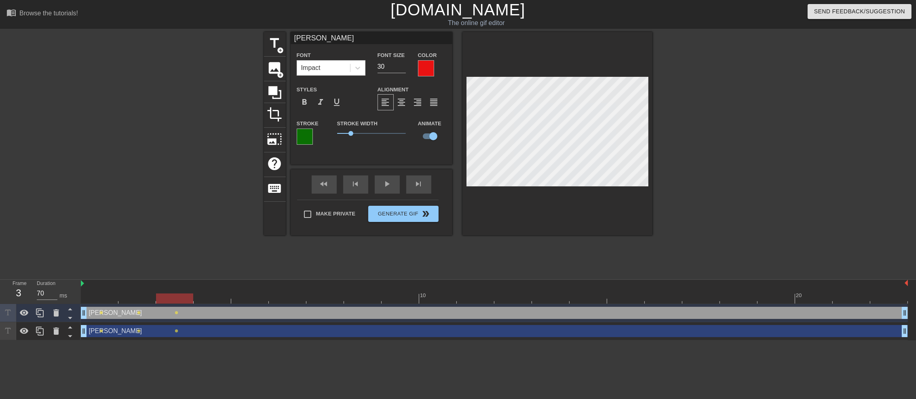
click at [208, 298] on div at bounding box center [494, 298] width 827 height 10
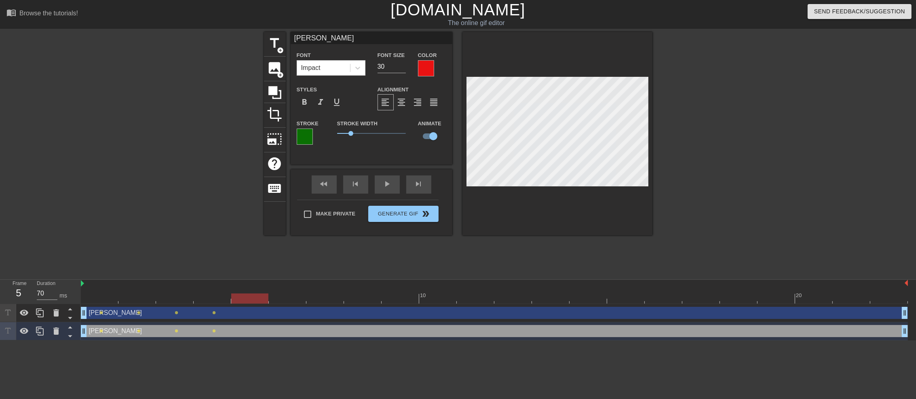
click at [252, 297] on div at bounding box center [494, 298] width 827 height 10
click at [292, 292] on div at bounding box center [288, 293] width 38 height 10
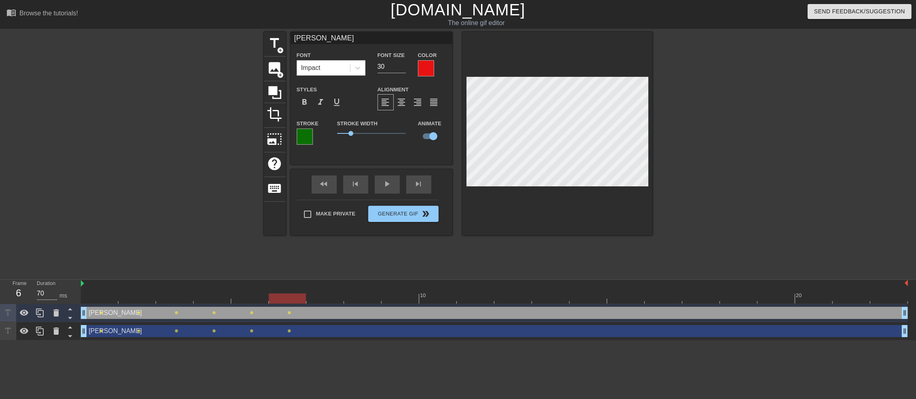
click at [327, 292] on div at bounding box center [325, 293] width 38 height 10
click at [368, 295] on div at bounding box center [494, 298] width 827 height 10
click at [403, 294] on div at bounding box center [494, 298] width 827 height 10
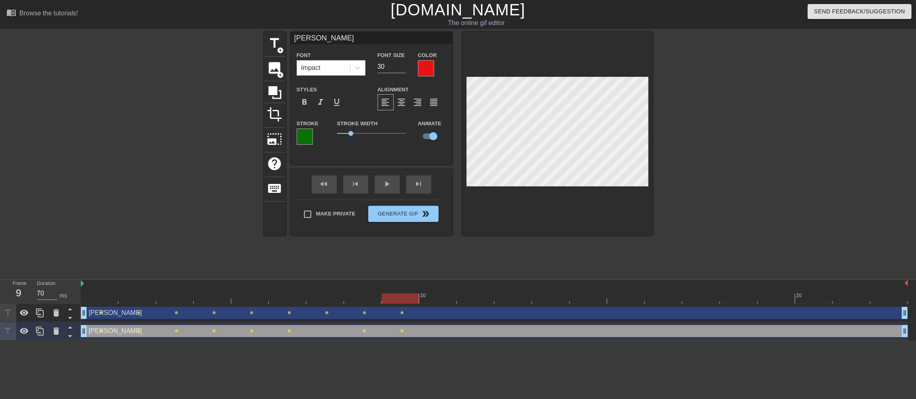
click at [441, 299] on div at bounding box center [494, 298] width 827 height 10
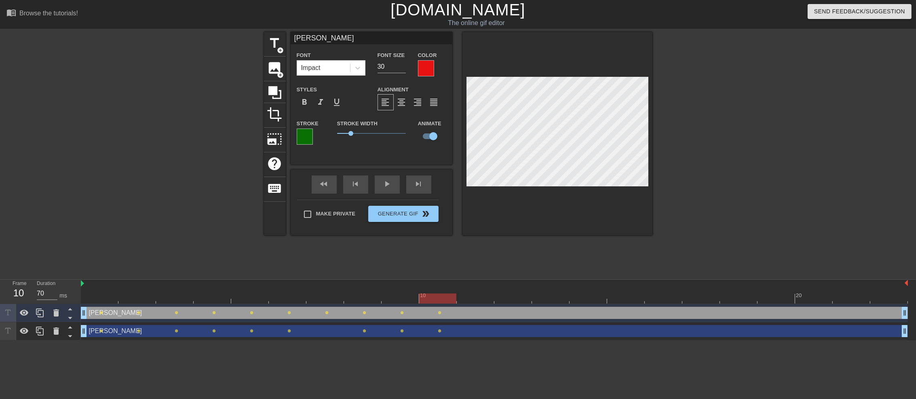
click at [476, 296] on div at bounding box center [494, 298] width 827 height 10
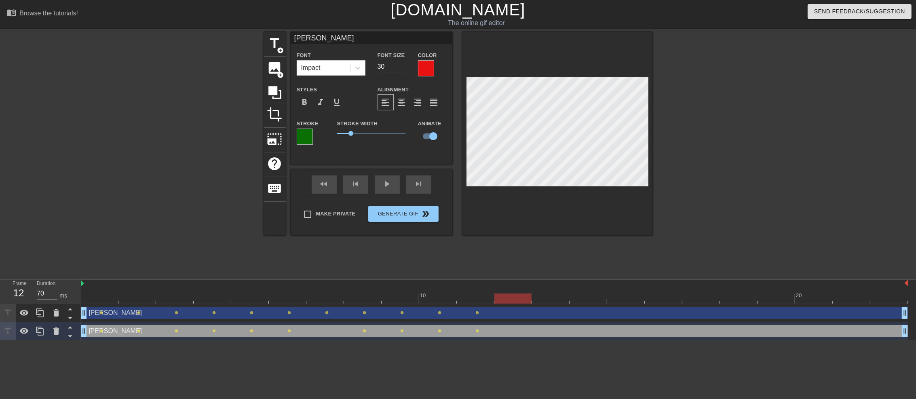
click at [512, 300] on div at bounding box center [494, 298] width 827 height 10
click at [552, 289] on div at bounding box center [551, 293] width 38 height 10
click at [589, 298] on div at bounding box center [494, 298] width 827 height 10
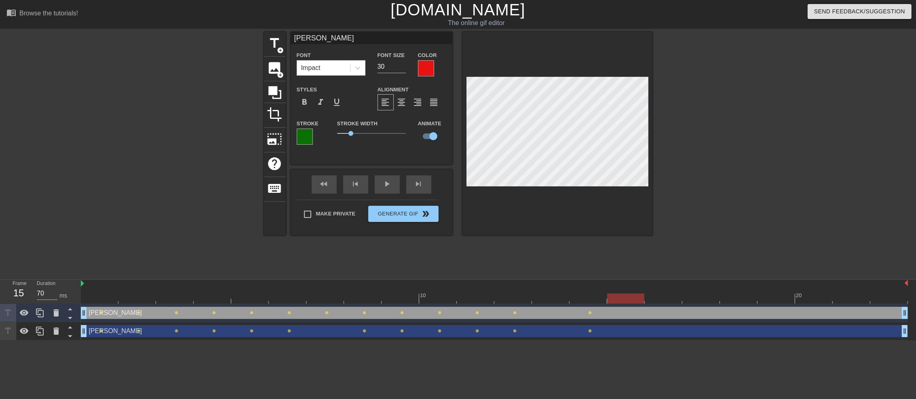
click at [627, 293] on div "10 20" at bounding box center [494, 292] width 827 height 24
click at [665, 298] on div at bounding box center [494, 298] width 827 height 10
click at [690, 296] on div at bounding box center [494, 298] width 827 height 10
drag, startPoint x: 737, startPoint y: 297, endPoint x: 672, endPoint y: 251, distance: 78.9
click at [735, 295] on div at bounding box center [494, 298] width 827 height 10
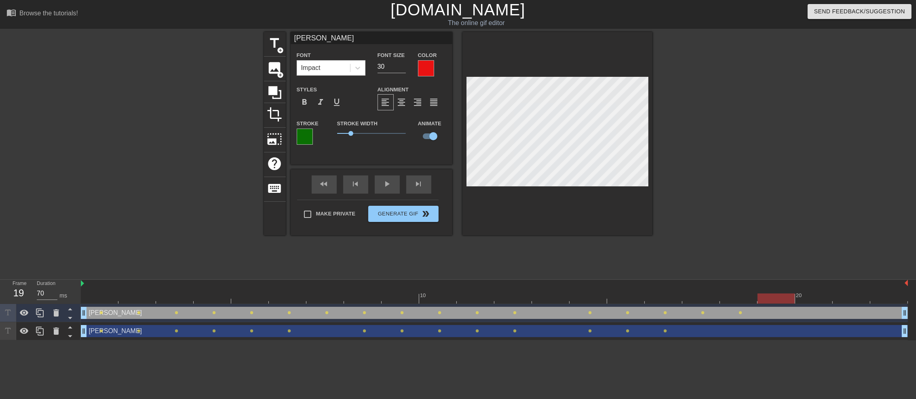
click at [775, 298] on div at bounding box center [494, 298] width 827 height 10
click at [699, 299] on div at bounding box center [494, 298] width 827 height 10
click at [734, 294] on div at bounding box center [494, 298] width 827 height 10
click at [785, 296] on div at bounding box center [494, 298] width 827 height 10
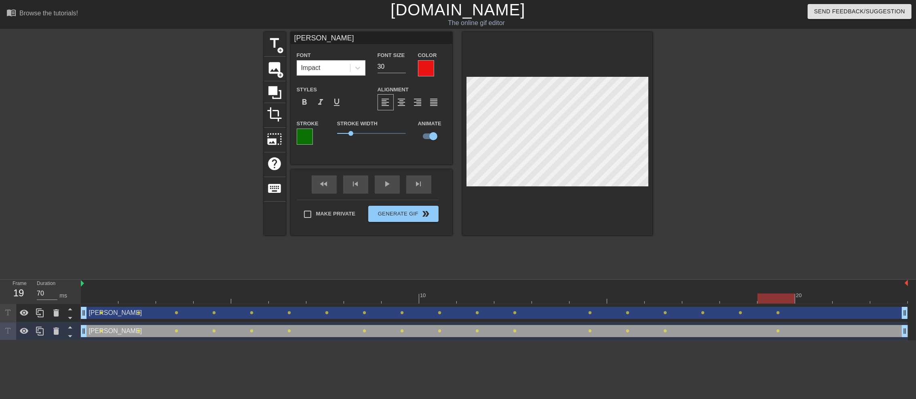
click at [740, 291] on div at bounding box center [739, 293] width 38 height 10
click at [775, 292] on div at bounding box center [777, 293] width 38 height 10
click at [815, 298] on div at bounding box center [494, 298] width 827 height 10
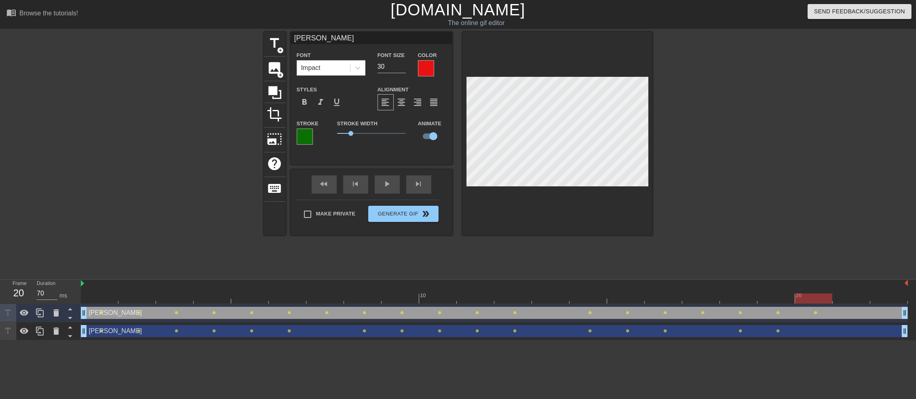
click at [851, 298] on div at bounding box center [494, 298] width 827 height 10
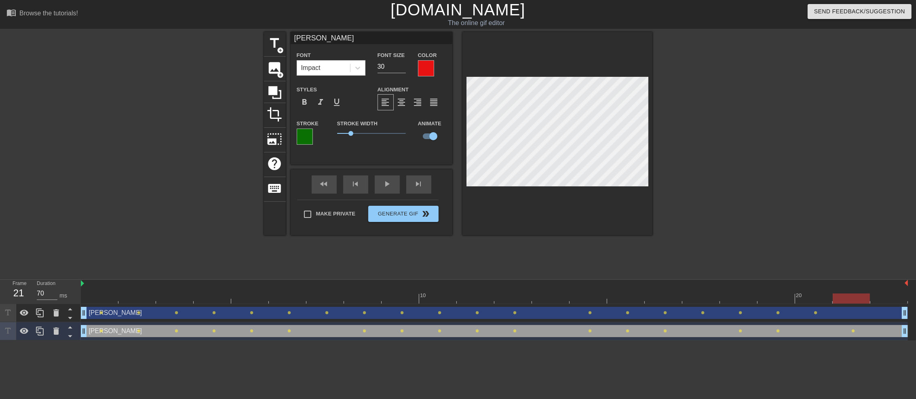
click at [881, 296] on div at bounding box center [494, 298] width 827 height 10
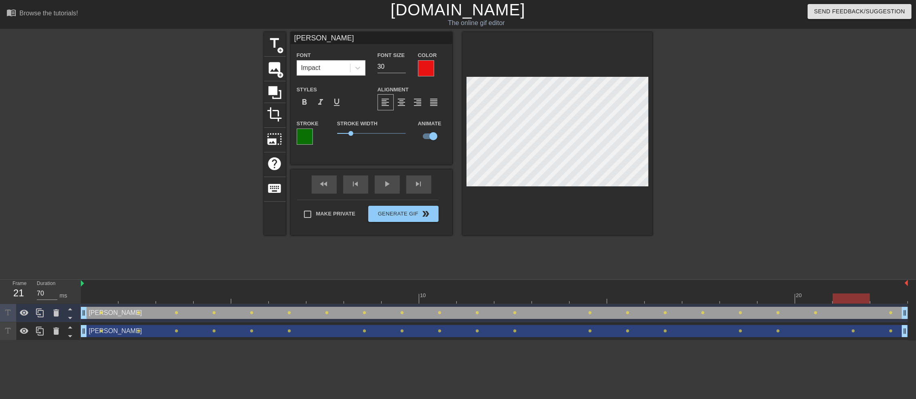
click at [858, 298] on div at bounding box center [494, 298] width 827 height 10
click at [382, 185] on div "play_arrow" at bounding box center [387, 184] width 25 height 18
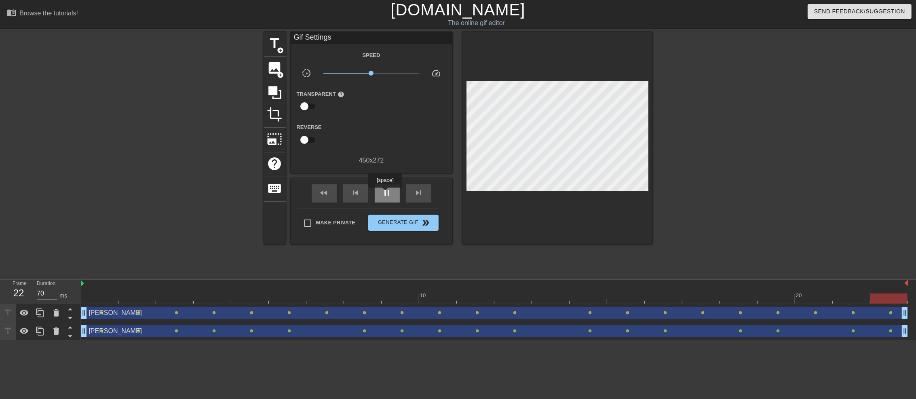
click at [385, 193] on span "pause" at bounding box center [387, 193] width 10 height 10
click at [818, 296] on div at bounding box center [494, 298] width 827 height 10
click at [853, 295] on div at bounding box center [494, 298] width 827 height 10
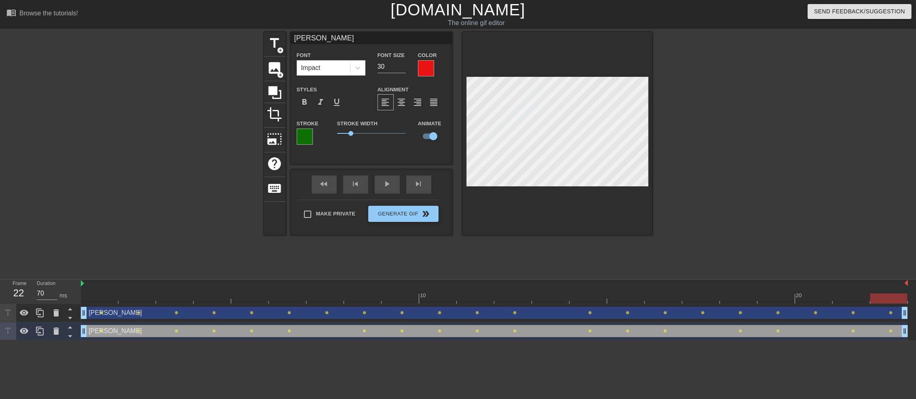
click at [885, 296] on div at bounding box center [494, 298] width 827 height 10
click at [386, 182] on div "fast_rewind skip_previous play_arrow skip_next" at bounding box center [372, 184] width 132 height 30
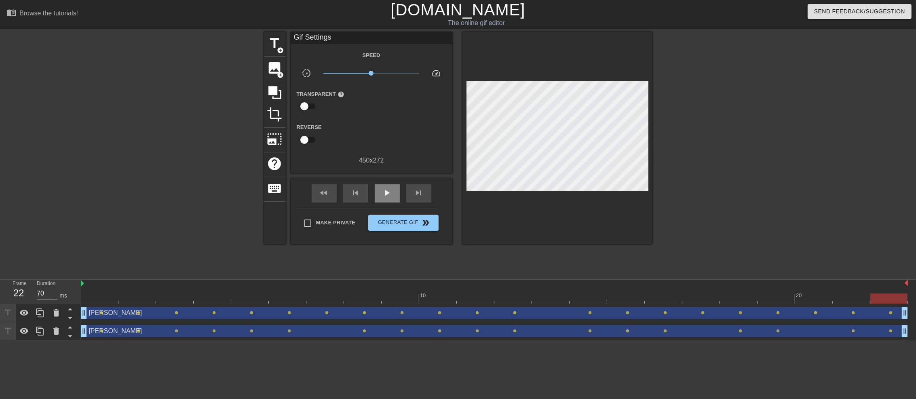
click at [387, 196] on span "play_arrow" at bounding box center [387, 193] width 10 height 10
click at [388, 195] on span "pause" at bounding box center [387, 193] width 10 height 10
click at [397, 228] on span "Generate Gif double_arrow" at bounding box center [403, 223] width 63 height 10
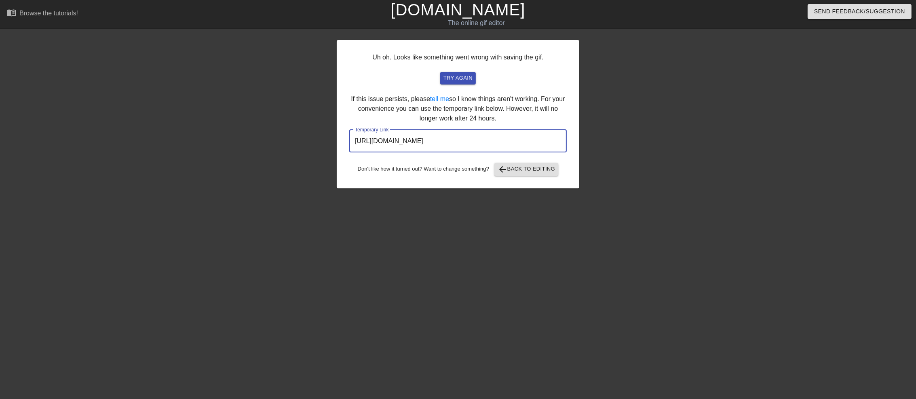
click at [439, 141] on input "[URL][DOMAIN_NAME]" at bounding box center [457, 141] width 217 height 23
click at [452, 142] on input "[URL][DOMAIN_NAME]" at bounding box center [457, 141] width 217 height 23
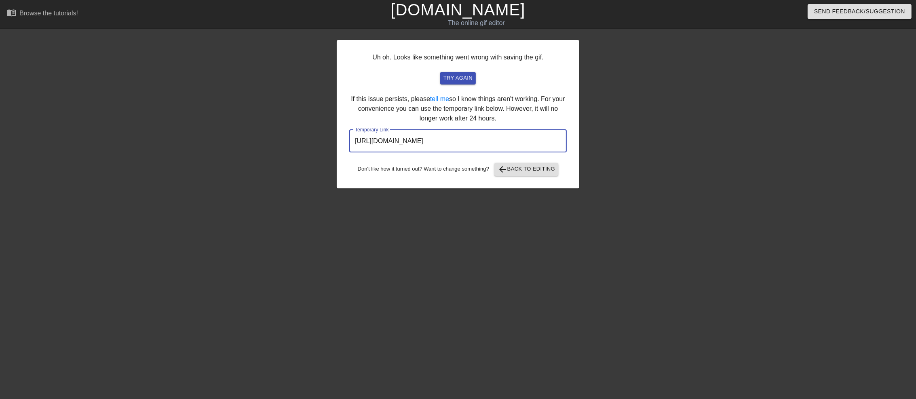
click at [452, 142] on input "[URL][DOMAIN_NAME]" at bounding box center [457, 141] width 217 height 23
